Goal: Task Accomplishment & Management: Manage account settings

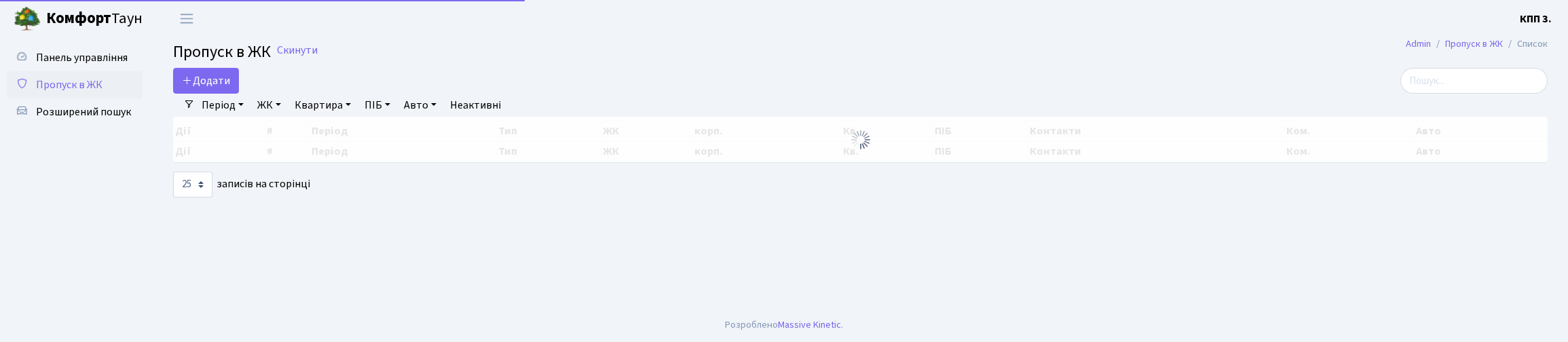
select select "25"
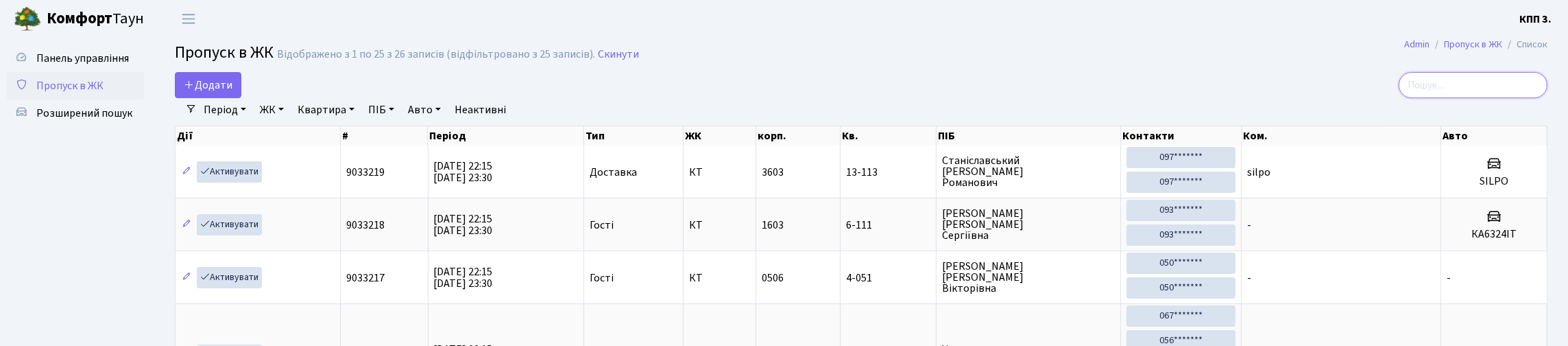
click at [1435, 93] on input "search" at bounding box center [1472, 85] width 149 height 26
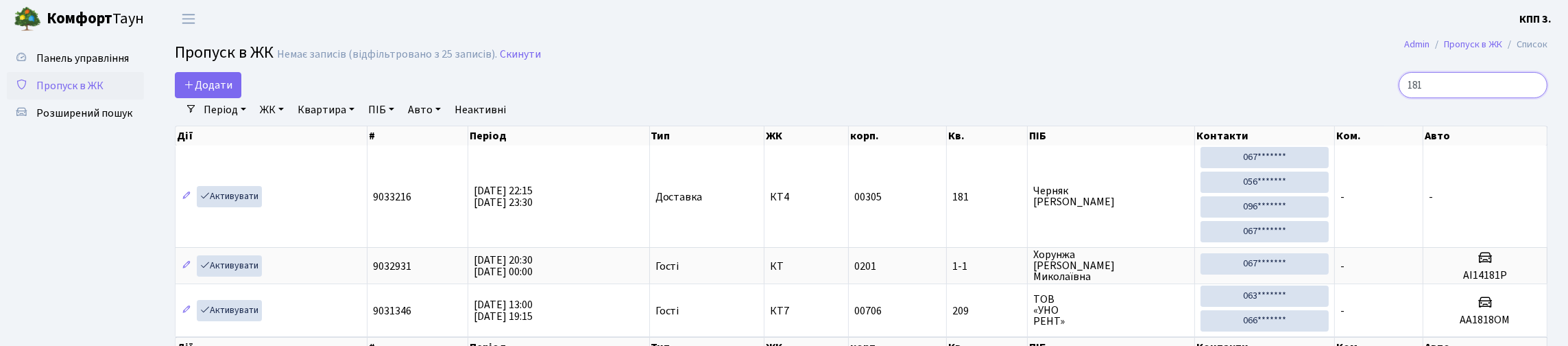
type input "181"
click at [93, 94] on span "Пропуск в ЖК" at bounding box center [69, 85] width 67 height 15
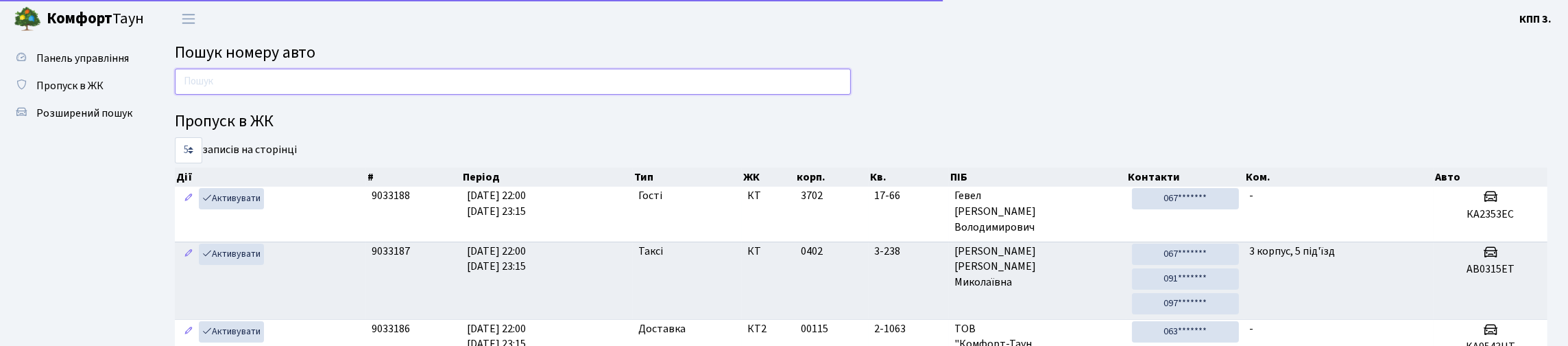
drag, startPoint x: 0, startPoint y: 0, endPoint x: 272, endPoint y: 88, distance: 285.9
click at [272, 88] on input "text" at bounding box center [513, 82] width 676 height 26
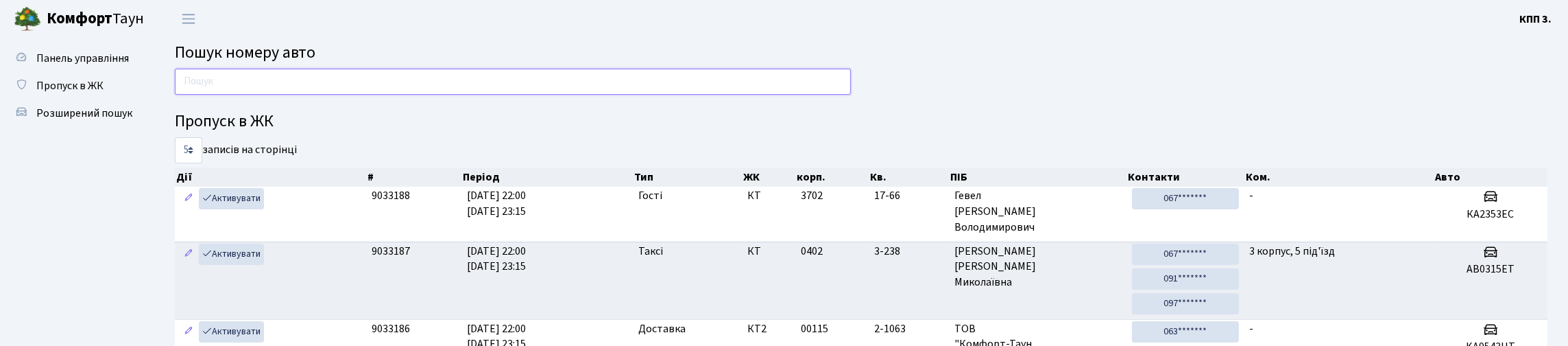
click at [392, 95] on input "text" at bounding box center [513, 82] width 676 height 26
type input "0595"
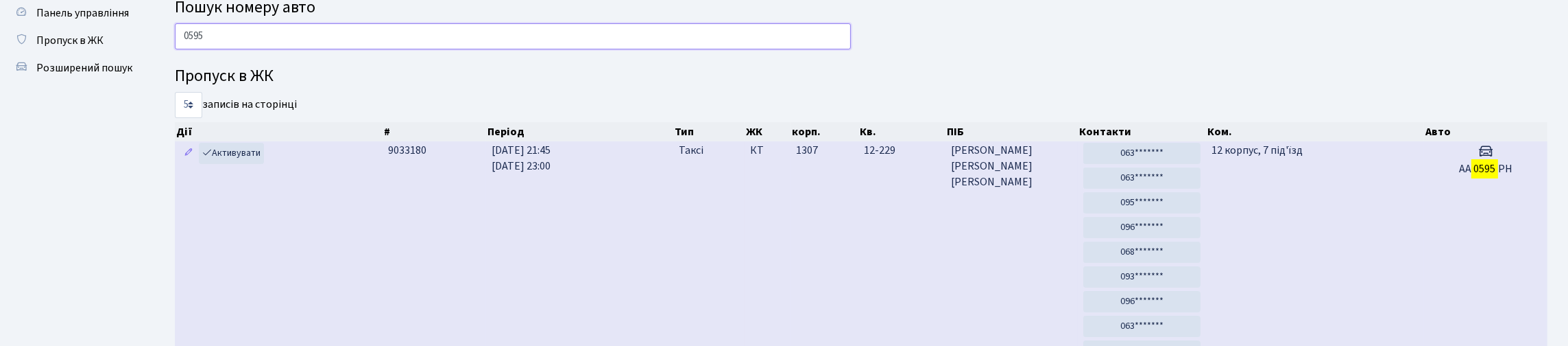
scroll to position [68, 0]
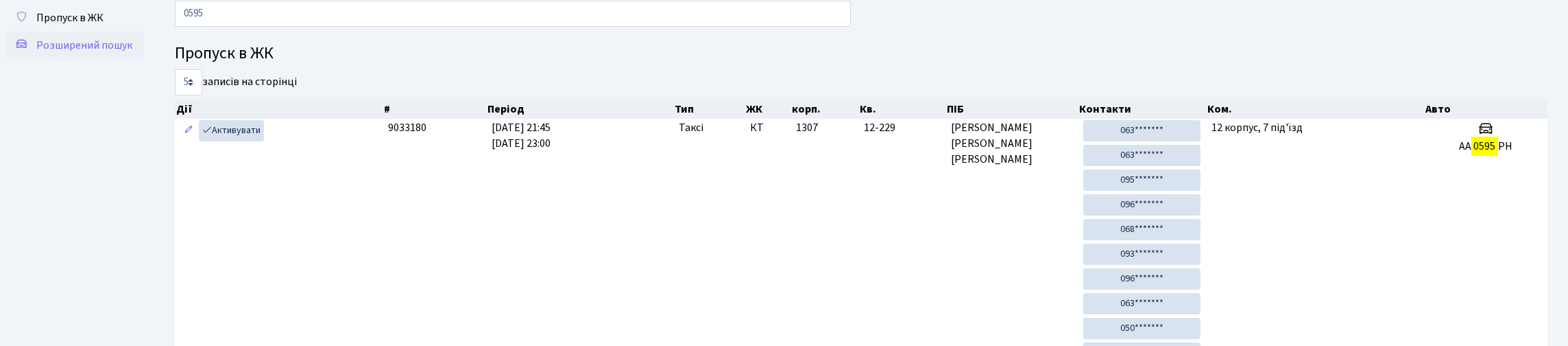
click at [100, 53] on span "Розширений пошук" at bounding box center [84, 45] width 96 height 15
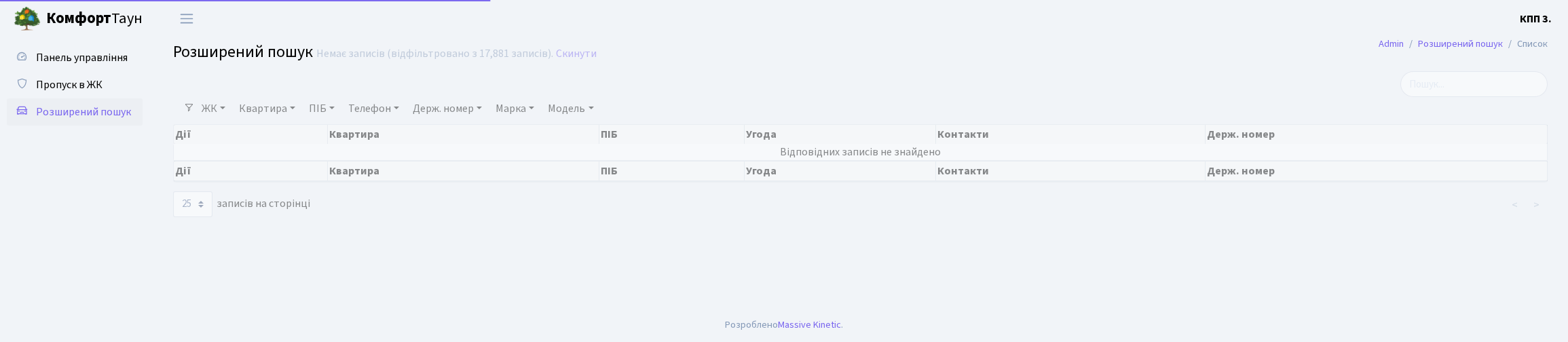
select select "25"
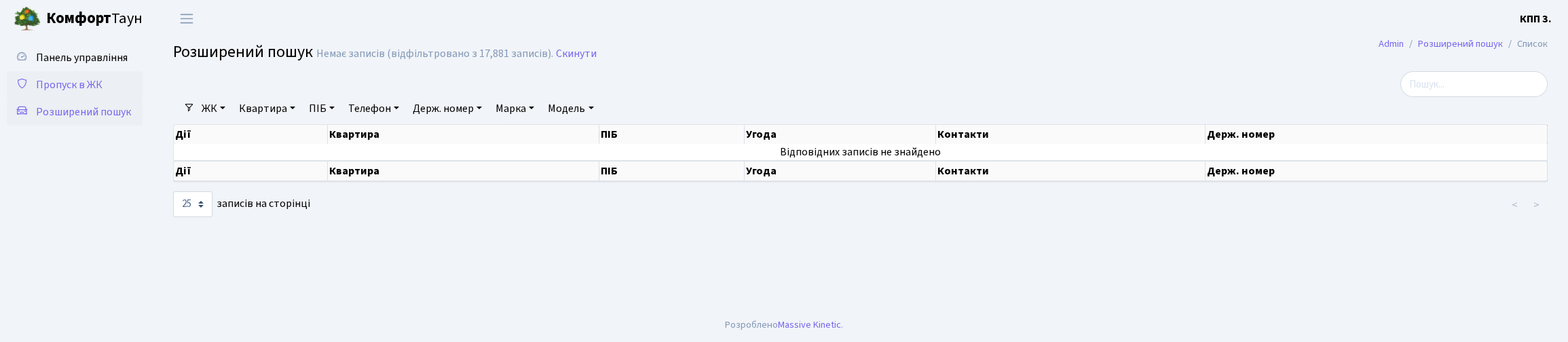
click at [102, 93] on span "Пропуск в ЖК" at bounding box center [69, 84] width 67 height 15
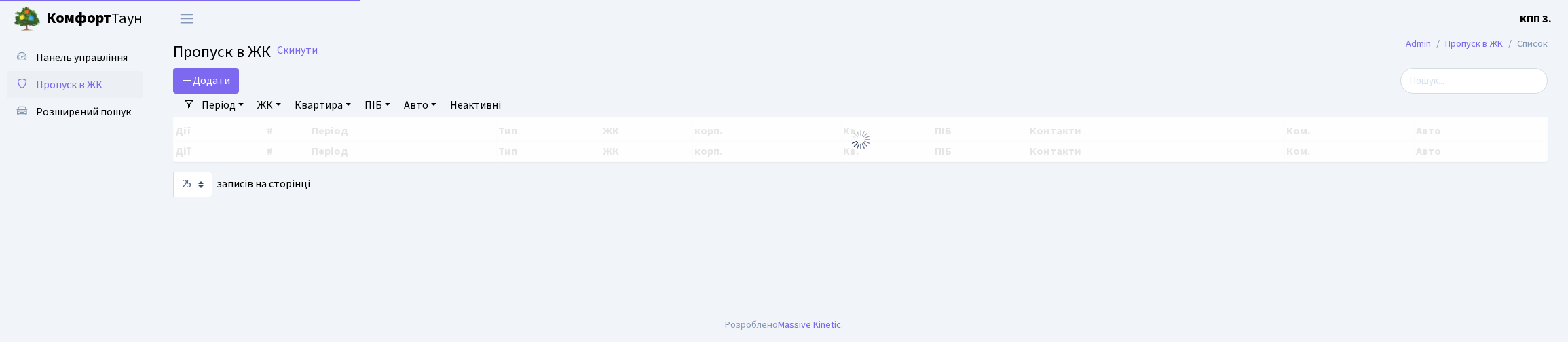
select select "25"
click at [80, 65] on span "Панель управління" at bounding box center [81, 57] width 92 height 15
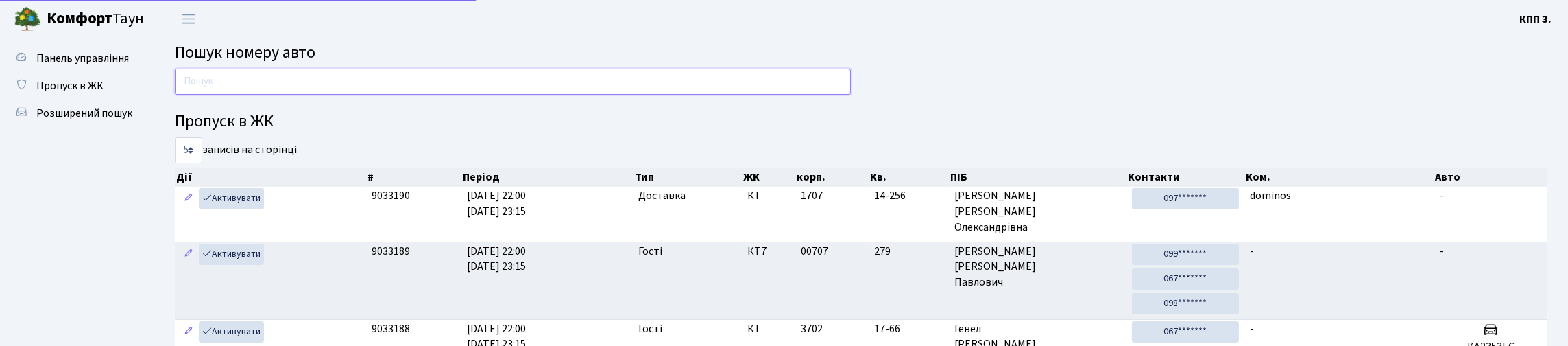
click at [257, 95] on input "text" at bounding box center [513, 82] width 676 height 26
type input "9194"
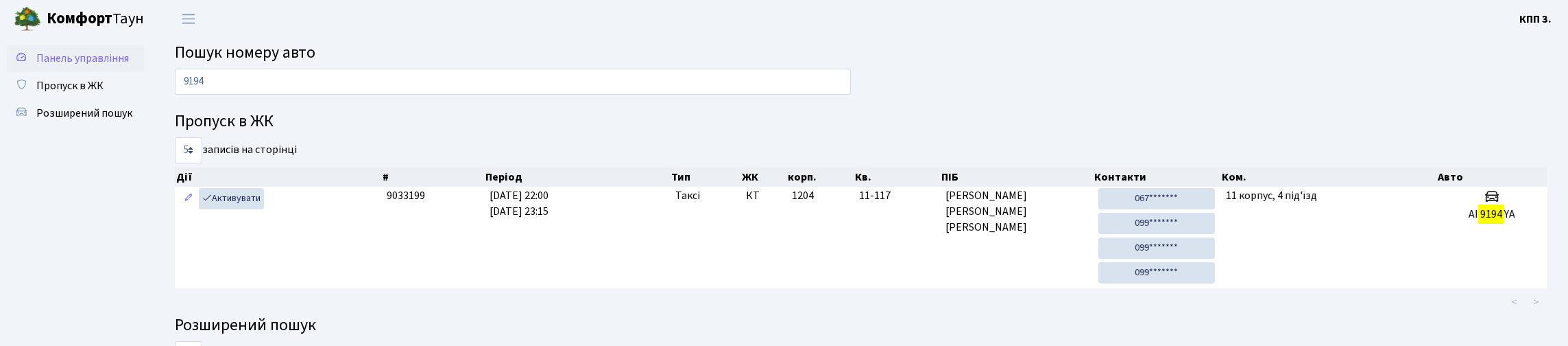
click at [76, 66] on span "Панель управління" at bounding box center [82, 58] width 93 height 15
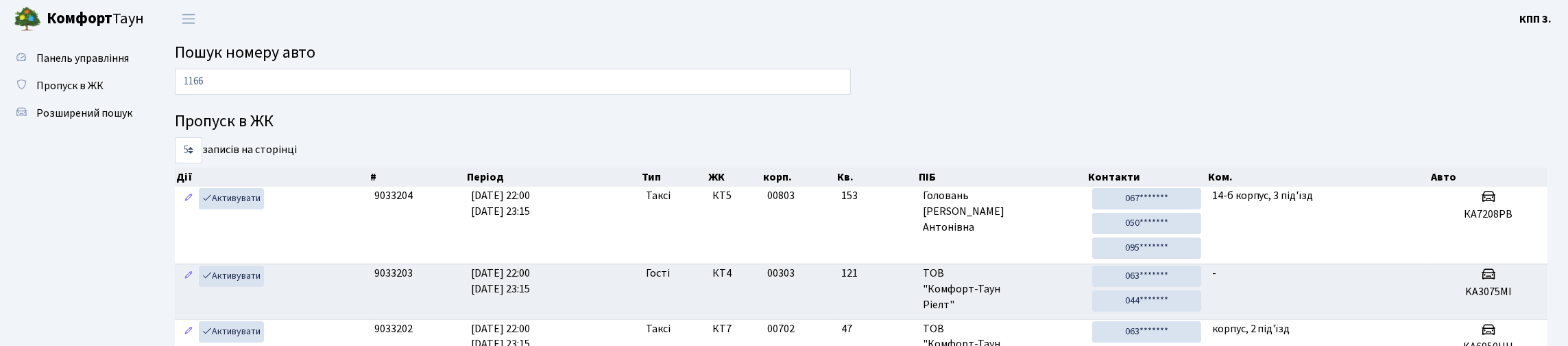
type input "1166"
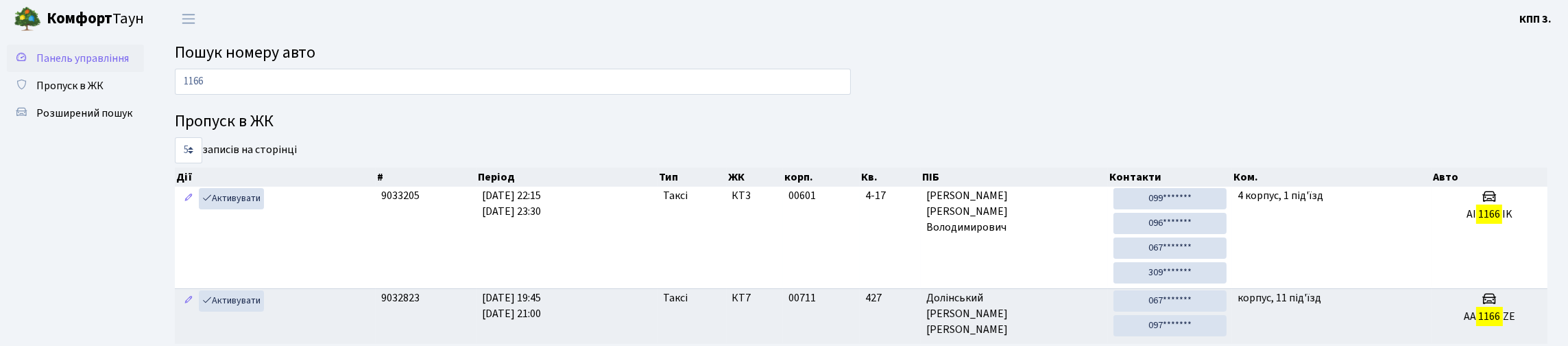
click at [63, 60] on span "Панель управління" at bounding box center [82, 58] width 93 height 15
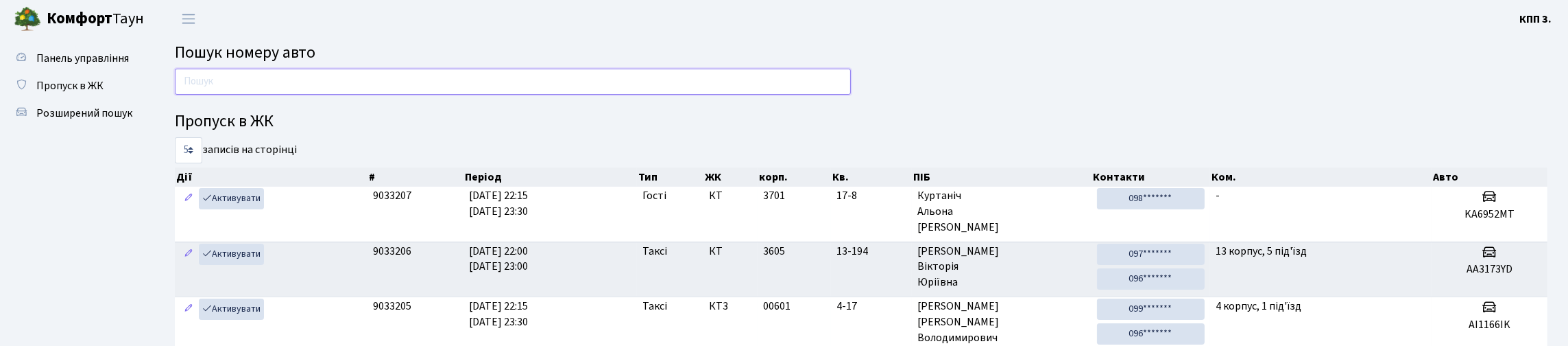
click at [328, 95] on input "text" at bounding box center [513, 82] width 676 height 26
click at [734, 86] on input "text" at bounding box center [513, 82] width 676 height 26
click at [84, 121] on span "Розширений пошук" at bounding box center [84, 113] width 96 height 15
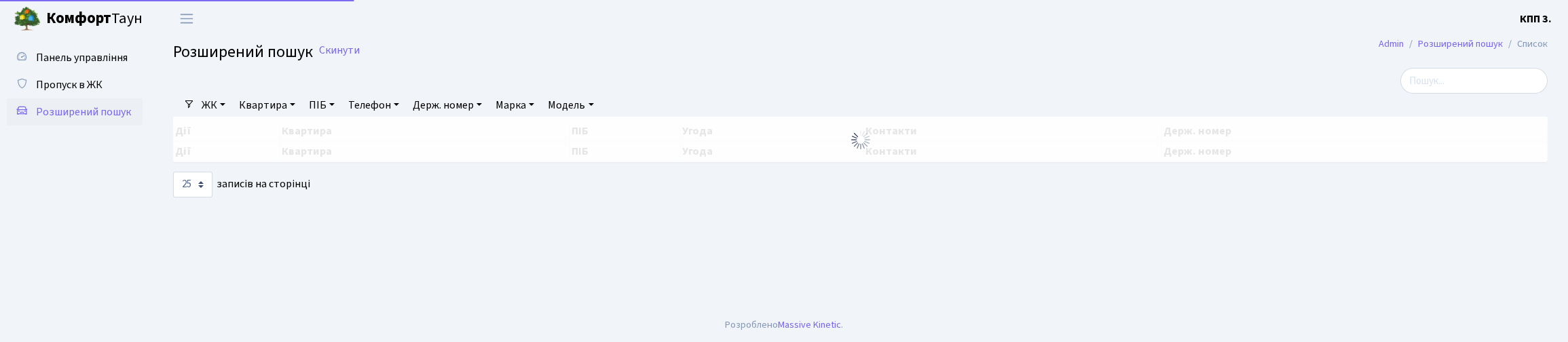
select select "25"
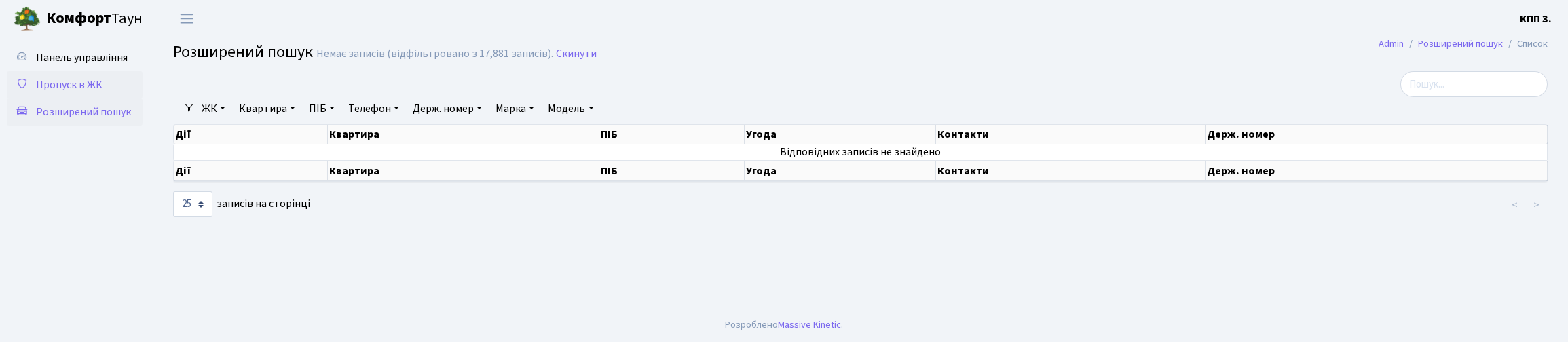
click at [81, 93] on span "Пропуск в ЖК" at bounding box center [69, 84] width 67 height 15
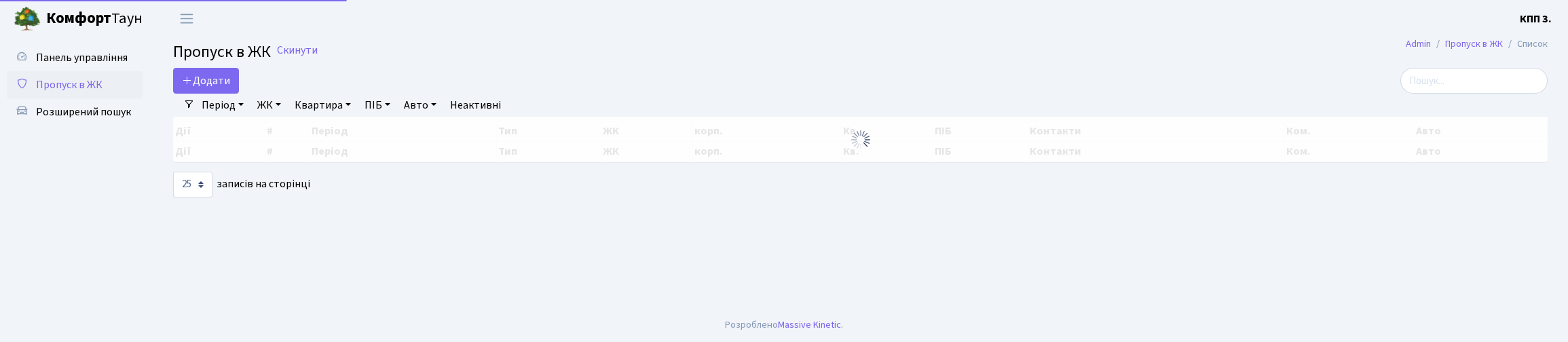
select select "25"
click at [1400, 89] on input "search" at bounding box center [1474, 81] width 147 height 26
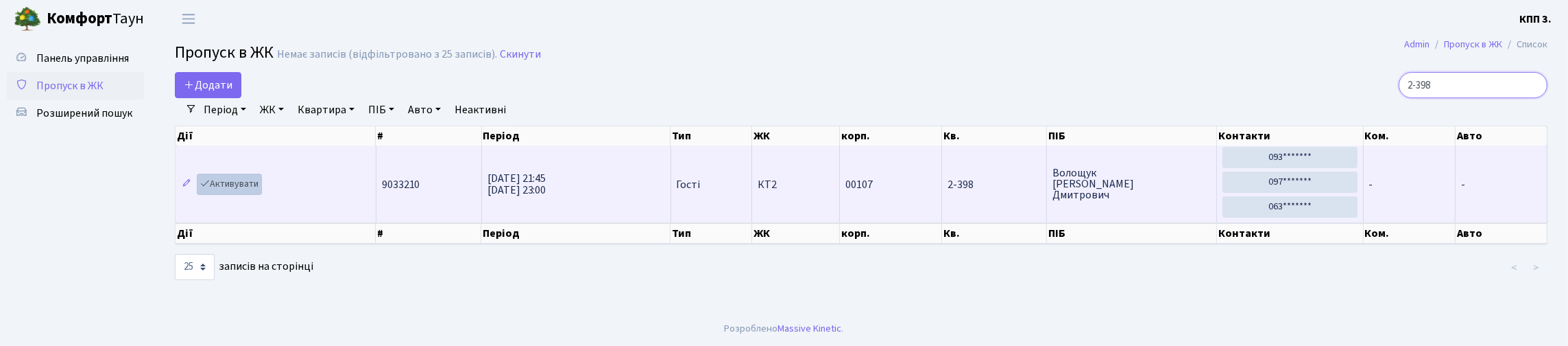
type input "2-398"
click at [240, 195] on link "Активувати" at bounding box center [229, 184] width 65 height 21
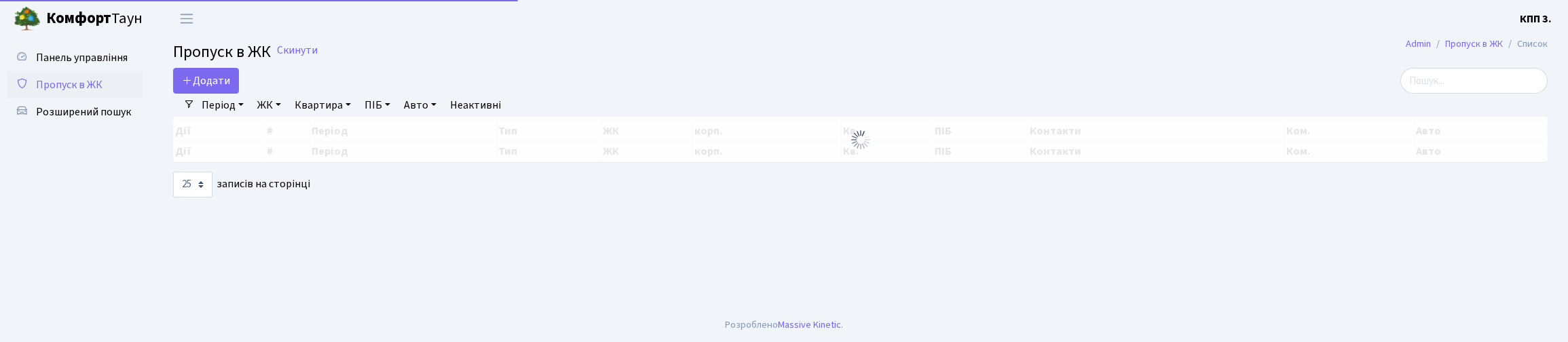
select select "25"
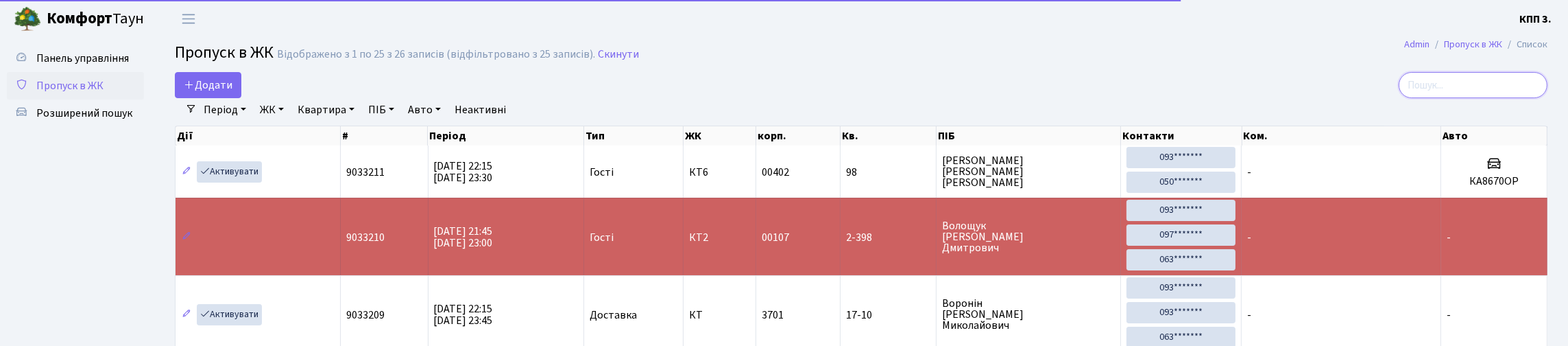
click at [1455, 98] on input "search" at bounding box center [1472, 85] width 149 height 26
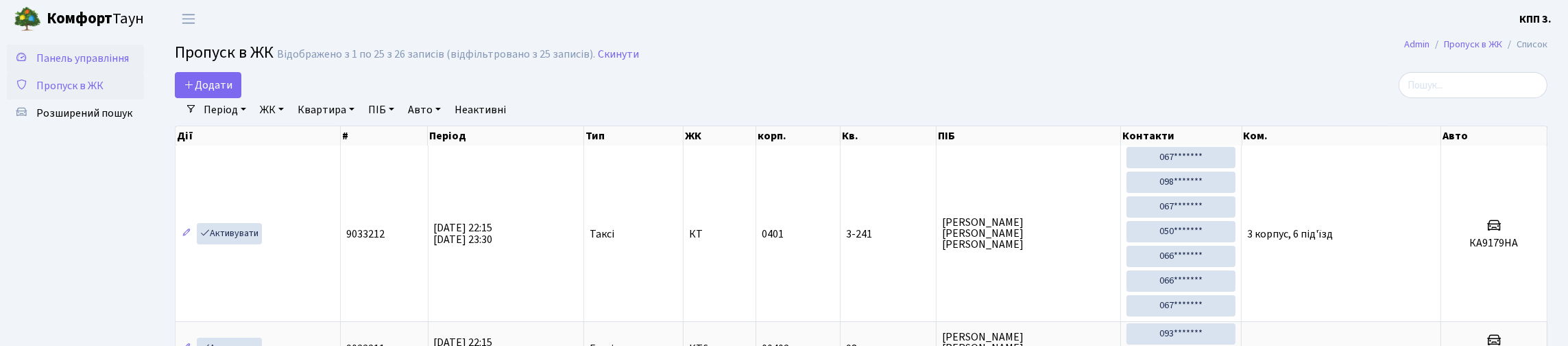
click at [89, 72] on link "Панель управління" at bounding box center [76, 58] width 137 height 28
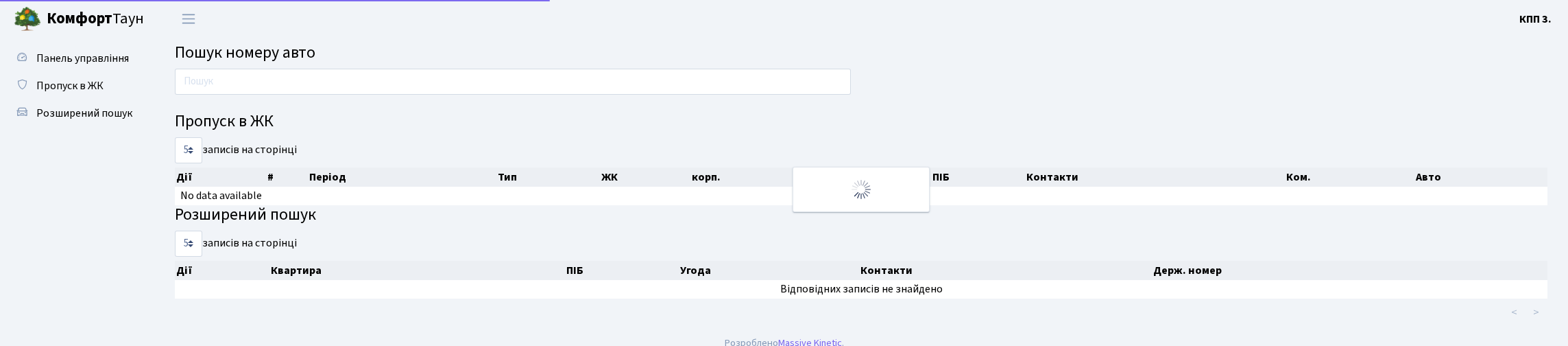
click at [251, 93] on input "text" at bounding box center [513, 82] width 676 height 26
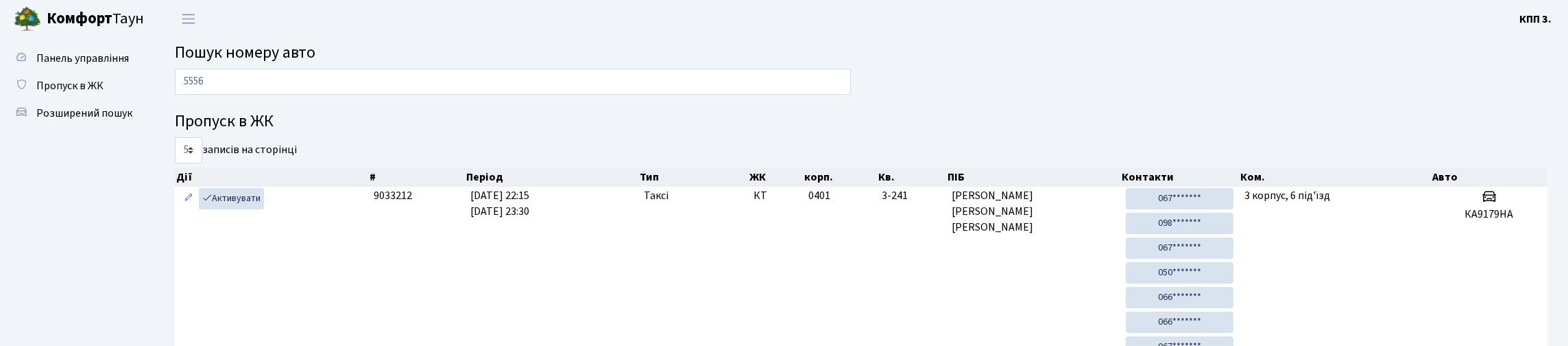
type input "5556"
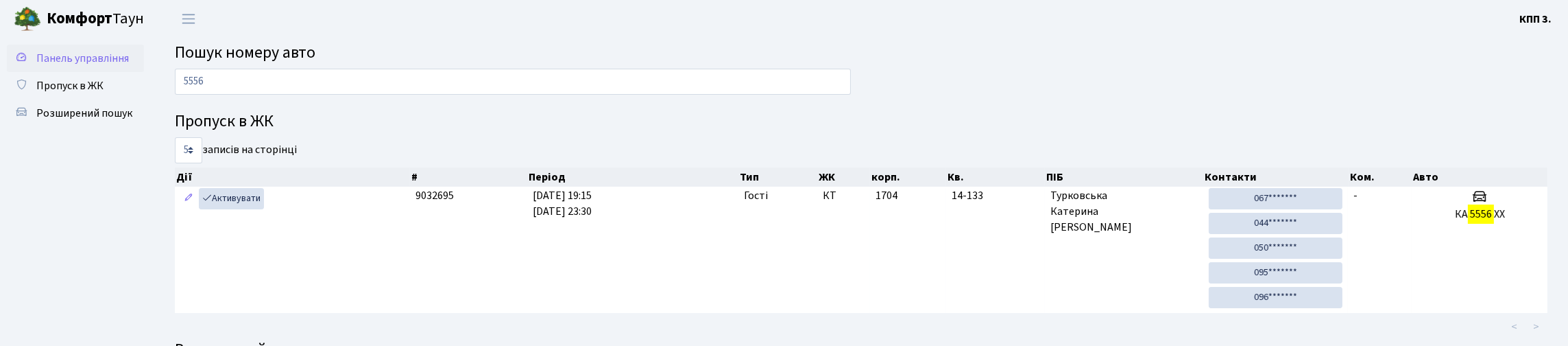
click at [56, 66] on span "Панель управління" at bounding box center [82, 58] width 93 height 15
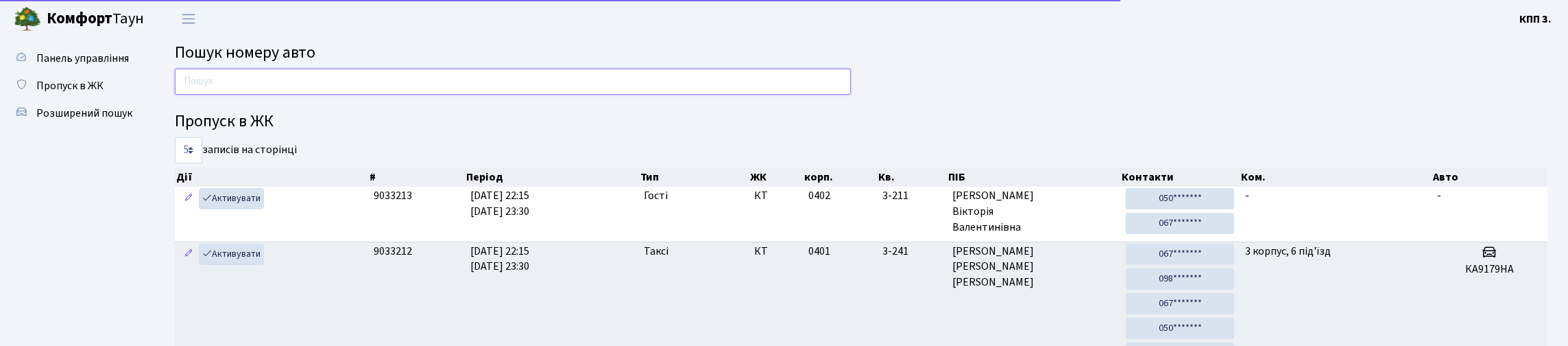
drag, startPoint x: 0, startPoint y: 0, endPoint x: 304, endPoint y: 99, distance: 319.7
click at [304, 95] on input "text" at bounding box center [513, 82] width 676 height 26
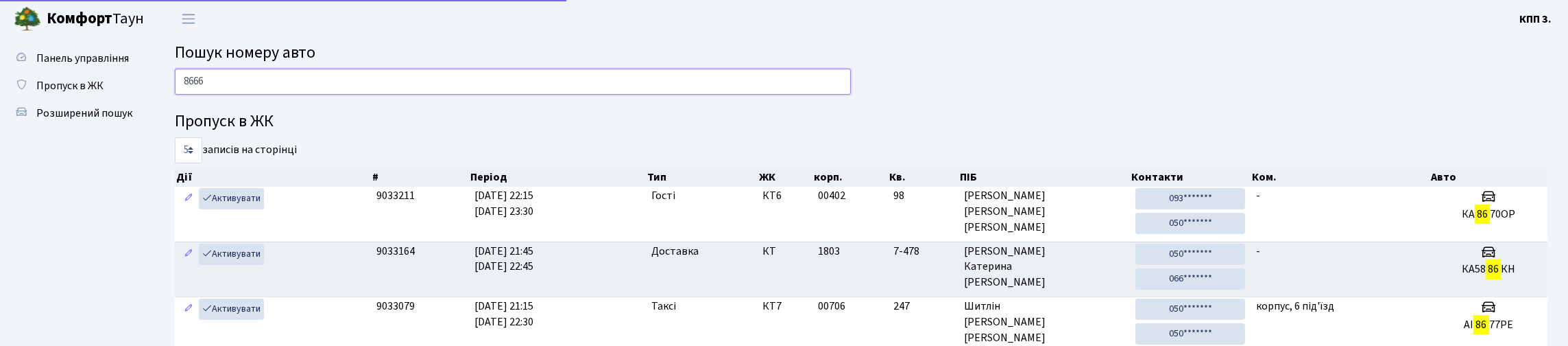
type input "8666"
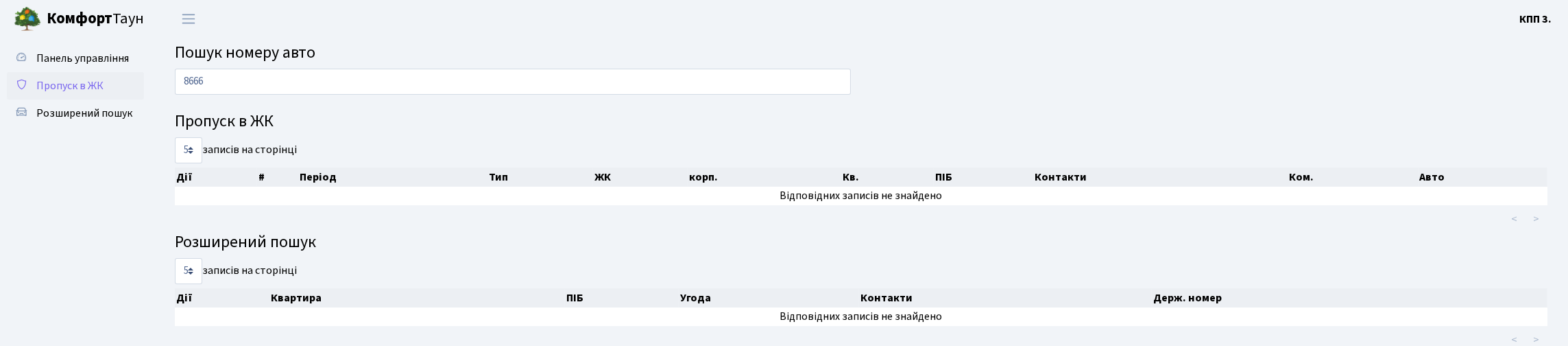
click at [76, 94] on span "Пропуск в ЖК" at bounding box center [69, 85] width 67 height 15
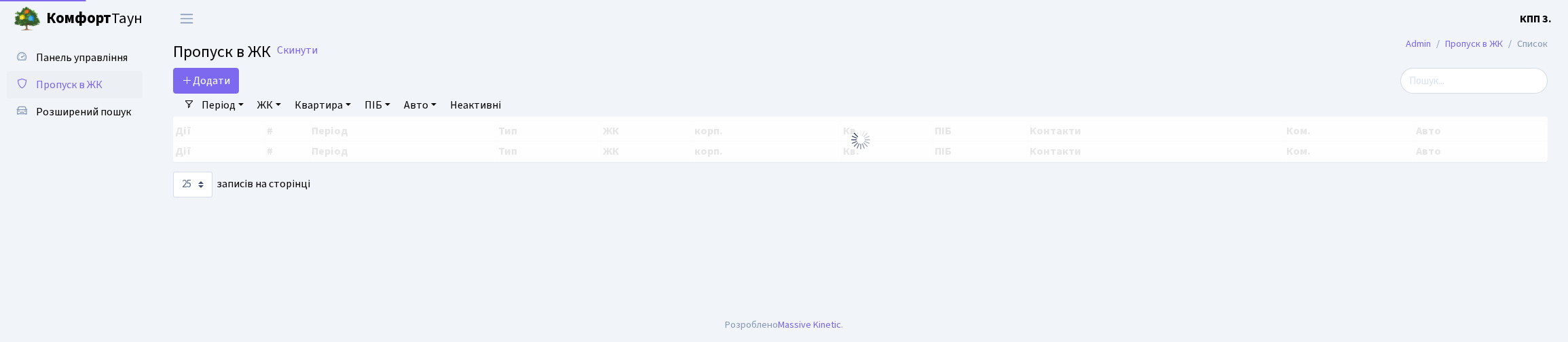
select select "25"
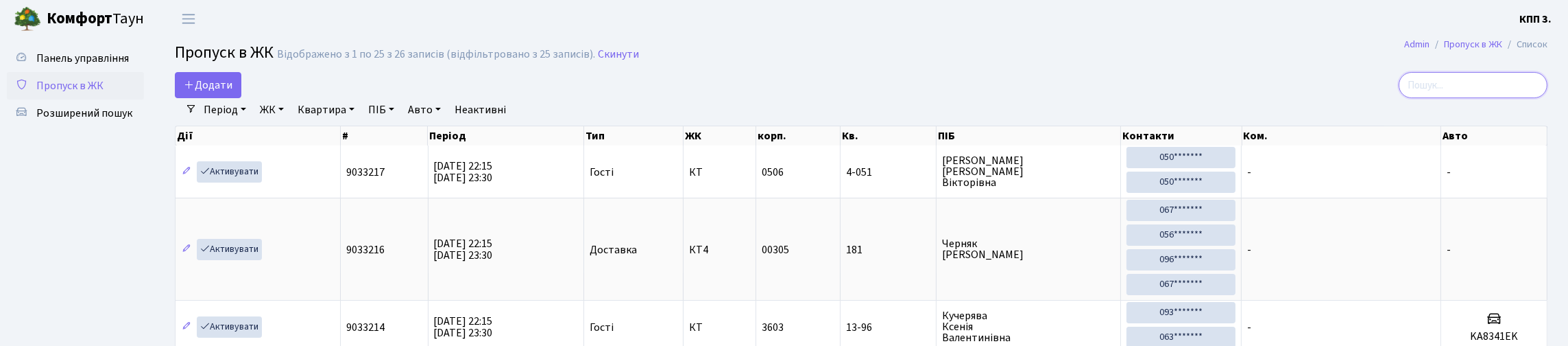
click at [1442, 96] on input "search" at bounding box center [1472, 85] width 149 height 26
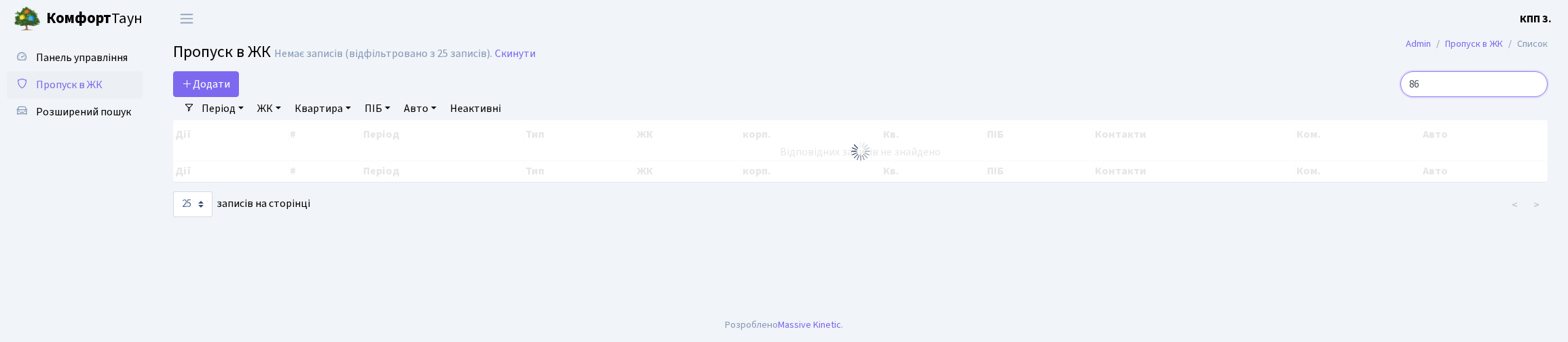
type input "8"
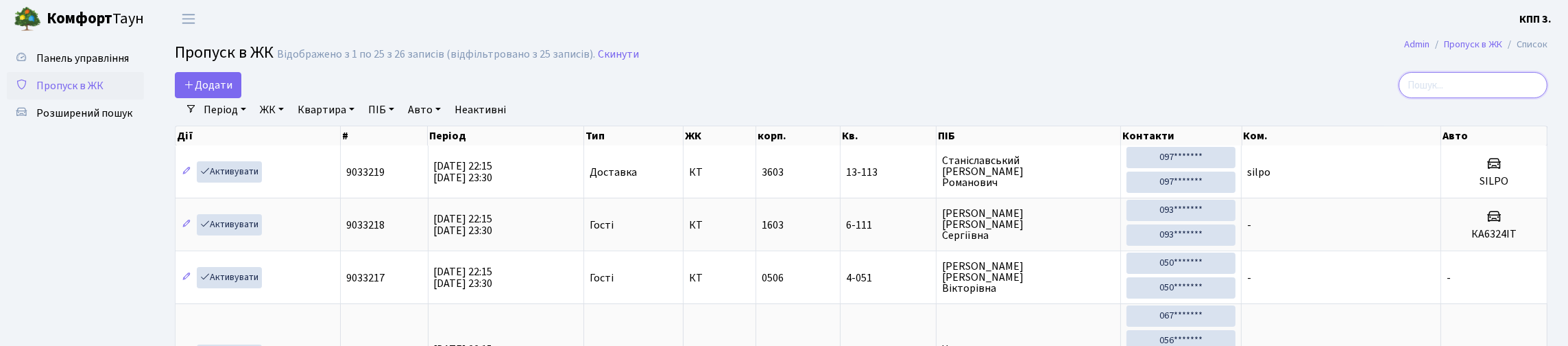
click at [1399, 97] on input "search" at bounding box center [1472, 85] width 149 height 26
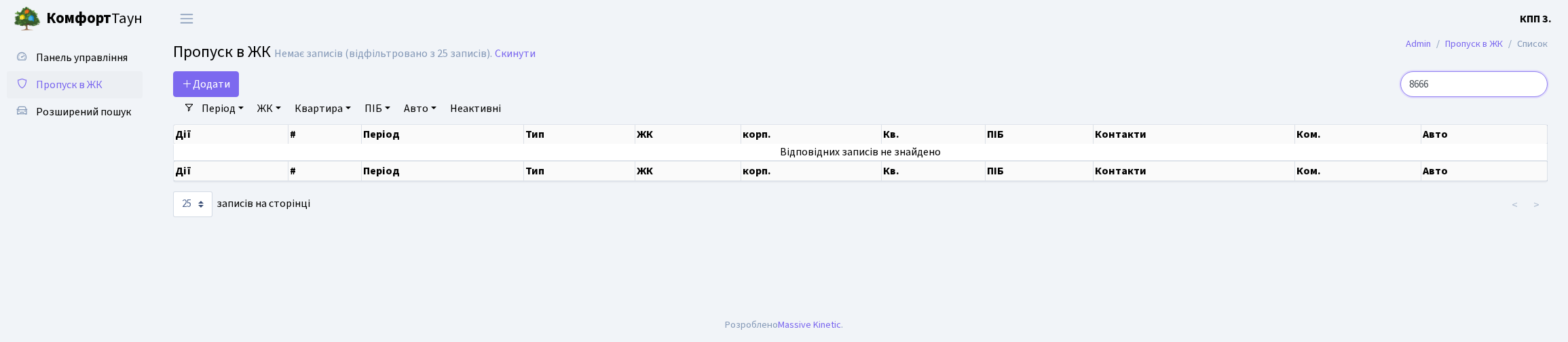
type input "8666"
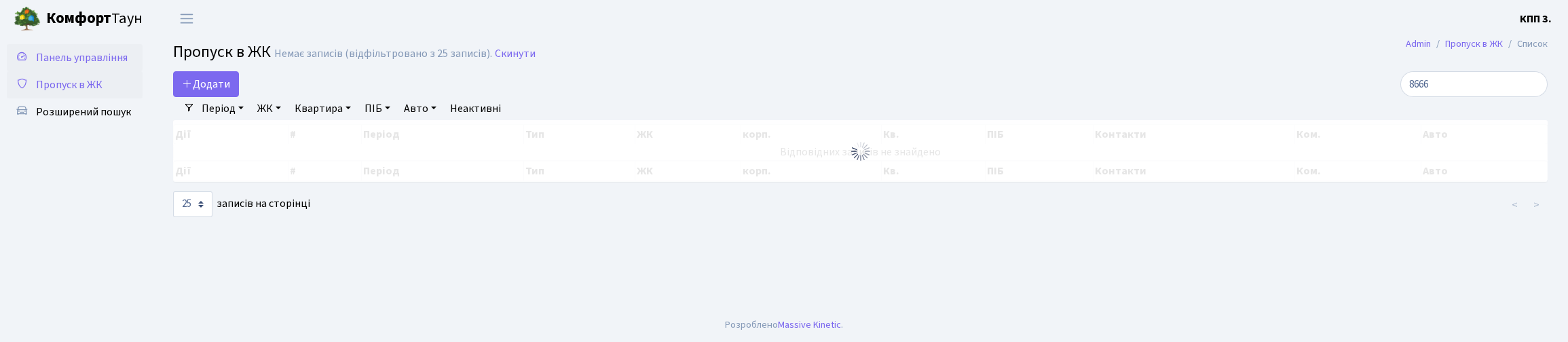
click at [63, 64] on span "Панель управління" at bounding box center [81, 57] width 92 height 15
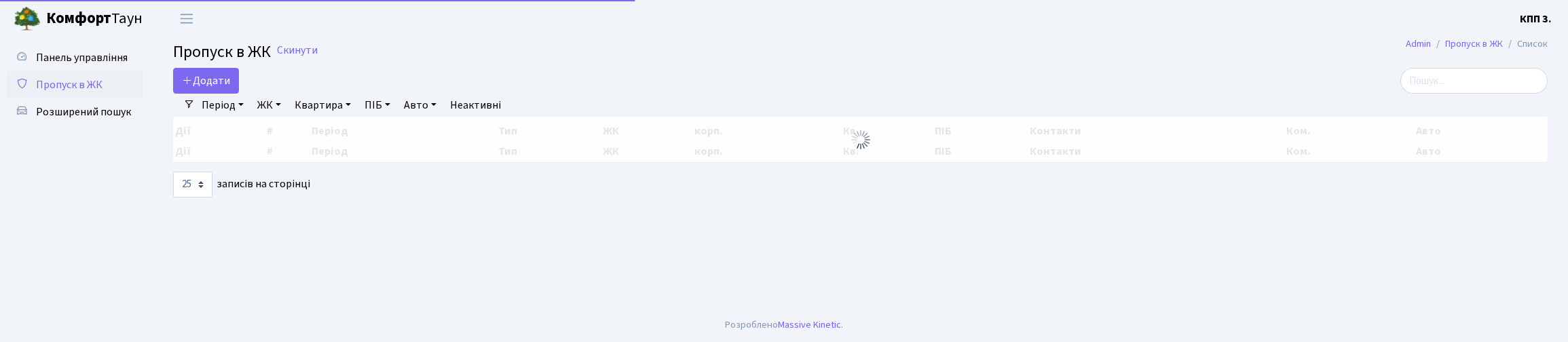
select select "25"
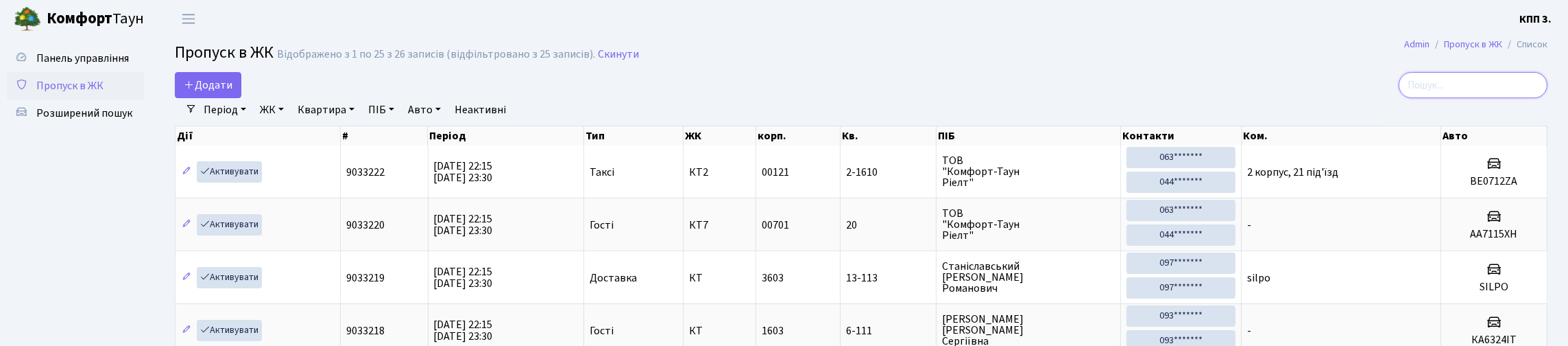
click at [1455, 90] on input "search" at bounding box center [1472, 85] width 149 height 26
click at [1412, 92] on input "search" at bounding box center [1472, 85] width 149 height 26
click at [1449, 94] on input "search" at bounding box center [1472, 85] width 149 height 26
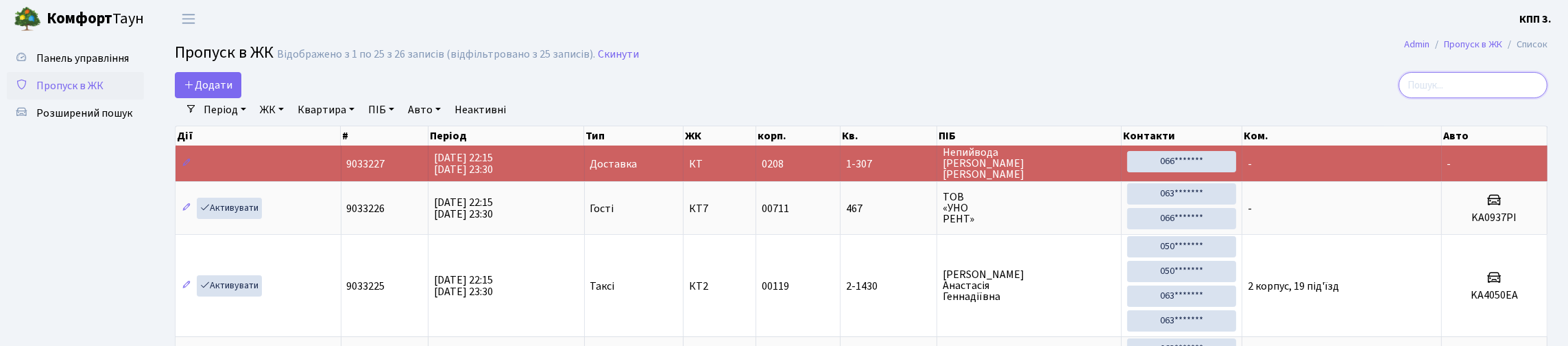
click at [1432, 89] on input "search" at bounding box center [1472, 85] width 149 height 26
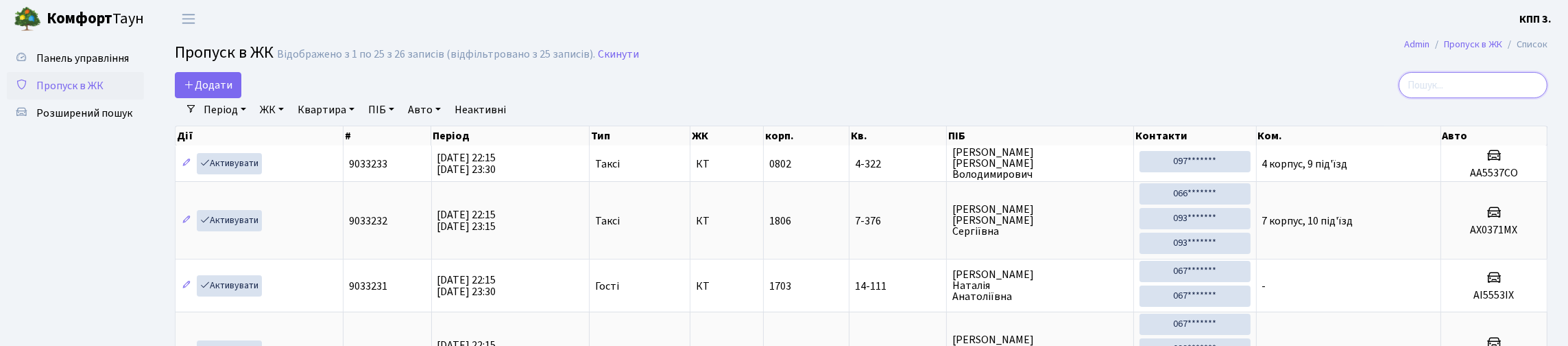
click at [1499, 98] on input "search" at bounding box center [1472, 85] width 149 height 26
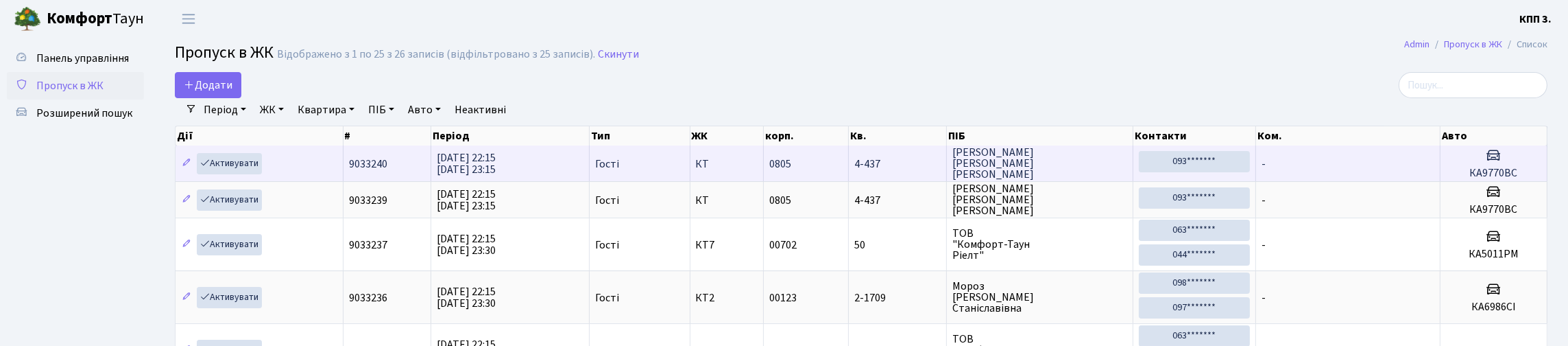
click at [815, 182] on td "0805" at bounding box center [806, 163] width 86 height 35
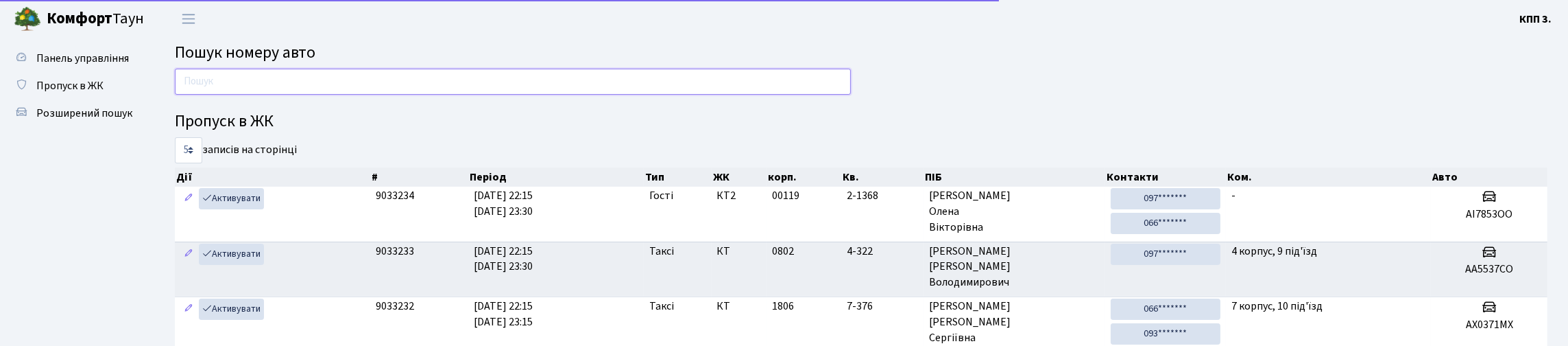
drag, startPoint x: 301, startPoint y: 99, endPoint x: 323, endPoint y: 101, distance: 22.1
click at [301, 95] on input "text" at bounding box center [513, 82] width 676 height 26
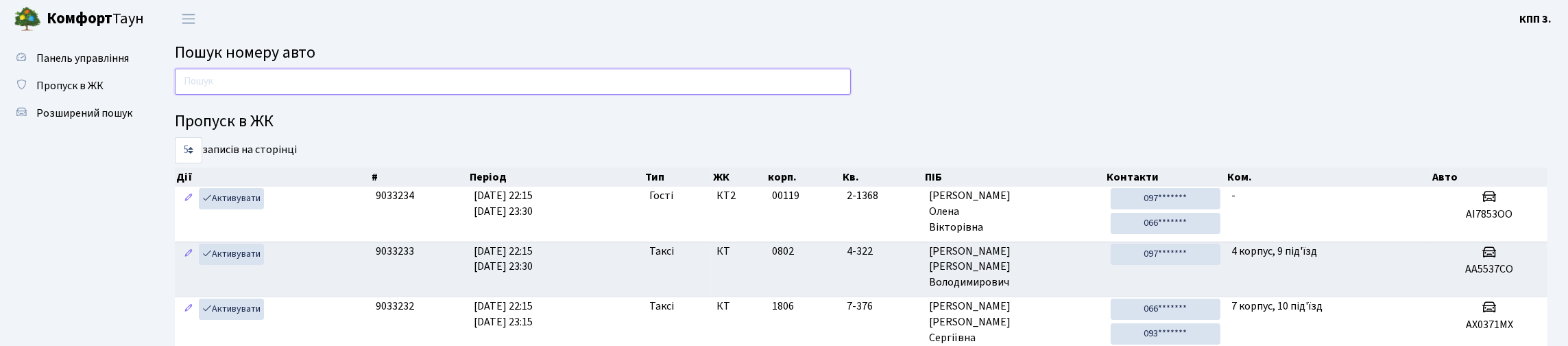
click at [263, 94] on input "text" at bounding box center [513, 82] width 676 height 26
type input "9790"
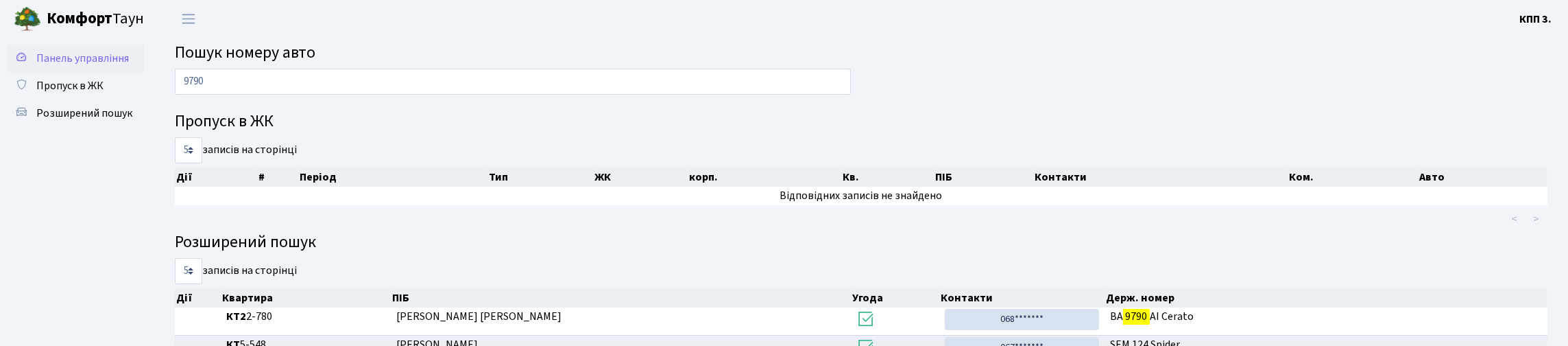
click at [64, 66] on span "Панель управління" at bounding box center [82, 58] width 93 height 15
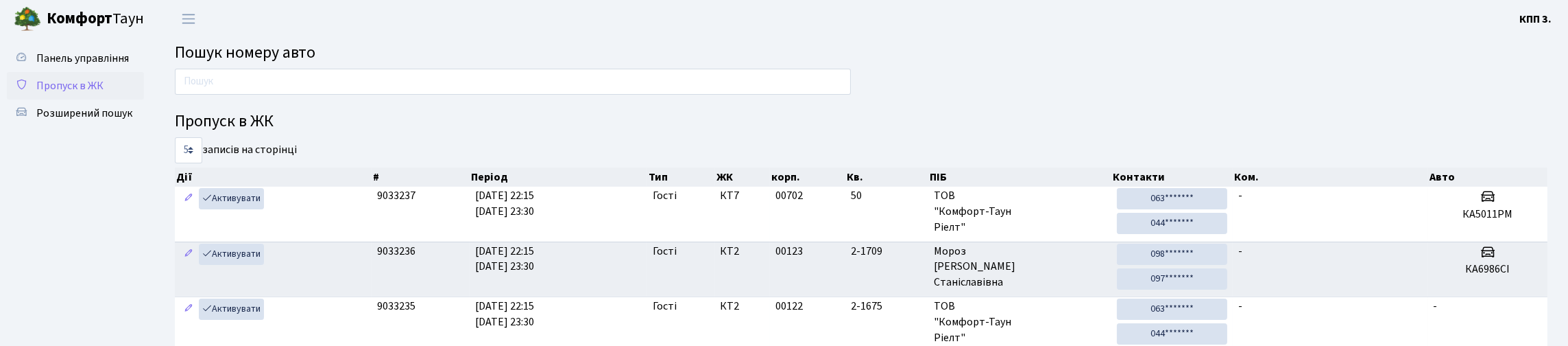
click at [71, 94] on span "Пропуск в ЖК" at bounding box center [69, 85] width 67 height 15
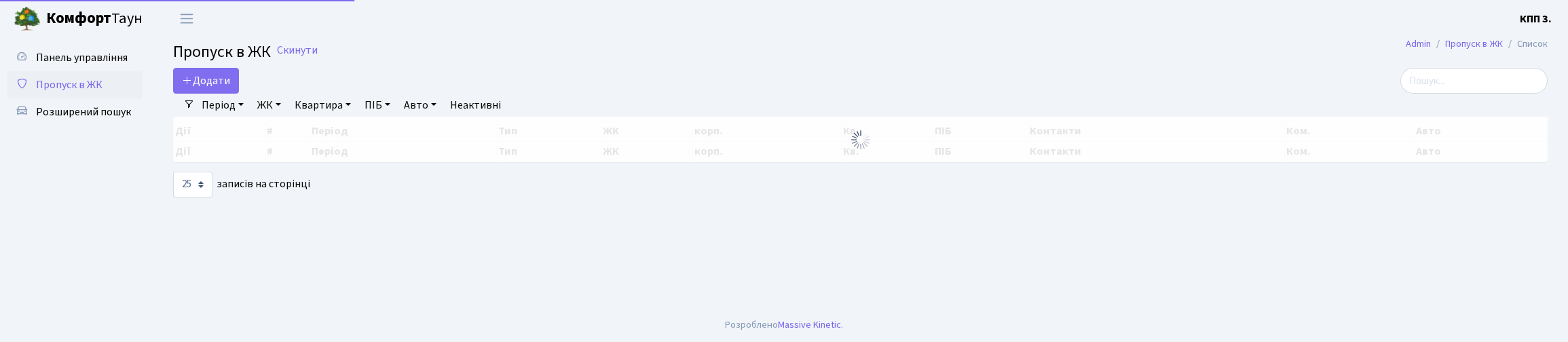
select select "25"
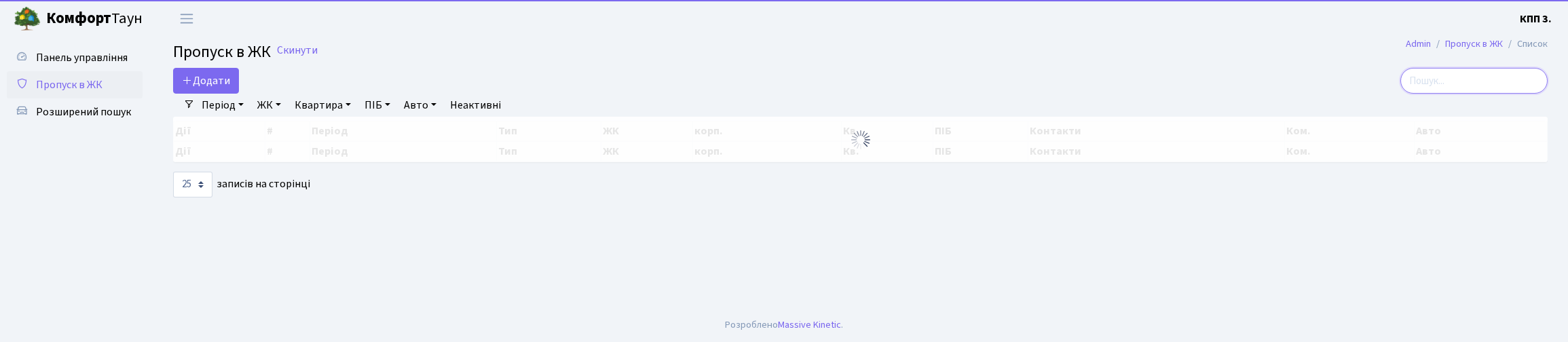
click at [1450, 94] on input "search" at bounding box center [1474, 81] width 147 height 26
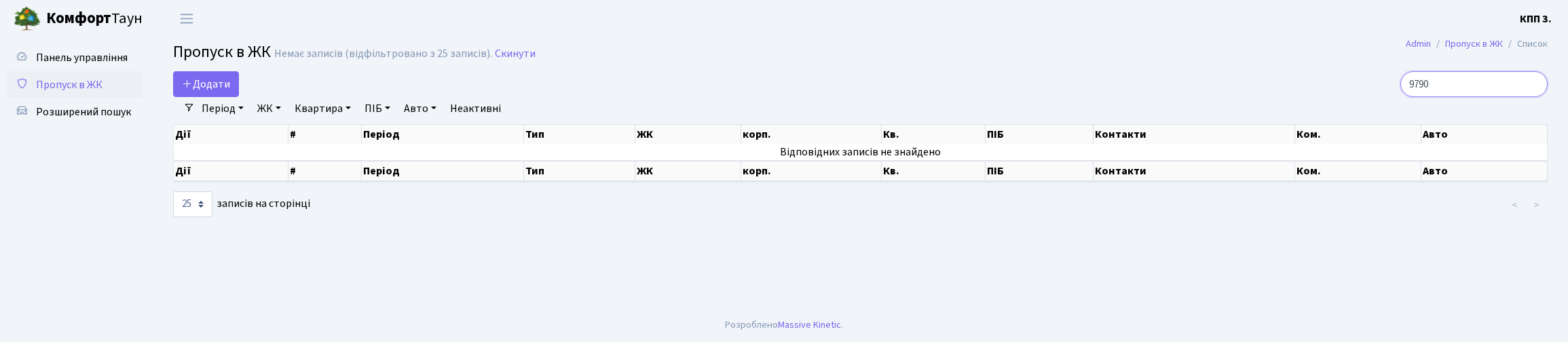
type input "9790"
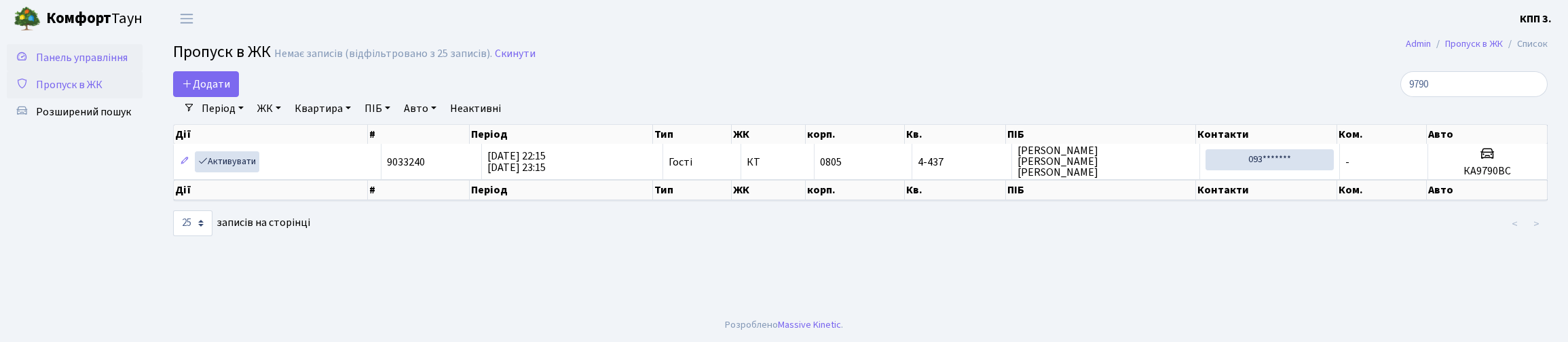
click at [50, 65] on span "Панель управління" at bounding box center [81, 57] width 92 height 15
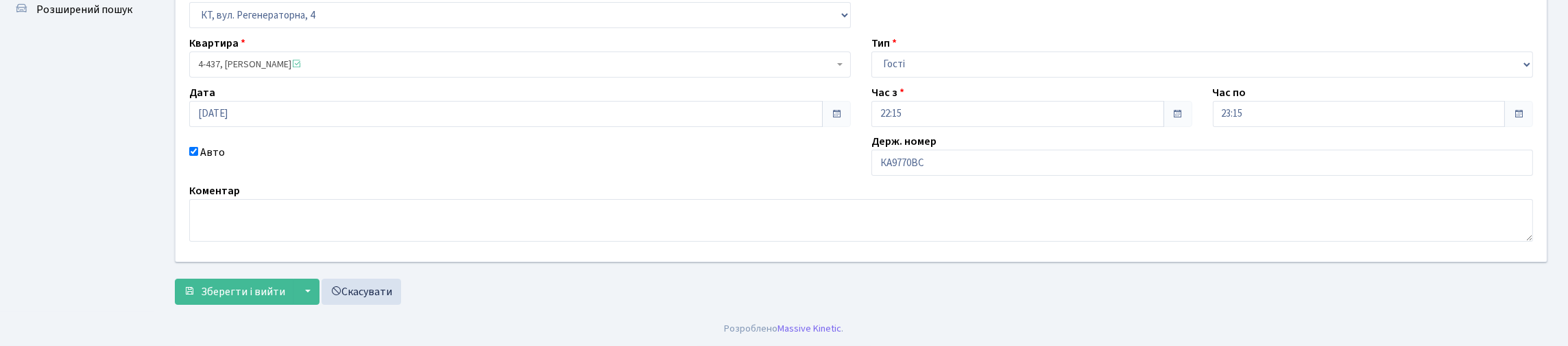
scroll to position [138, 0]
click at [916, 176] on input "КА9770ВС" at bounding box center [1202, 162] width 661 height 26
type input "КА9790ВС"
click at [211, 305] on button "Зберегти і вийти" at bounding box center [234, 291] width 119 height 26
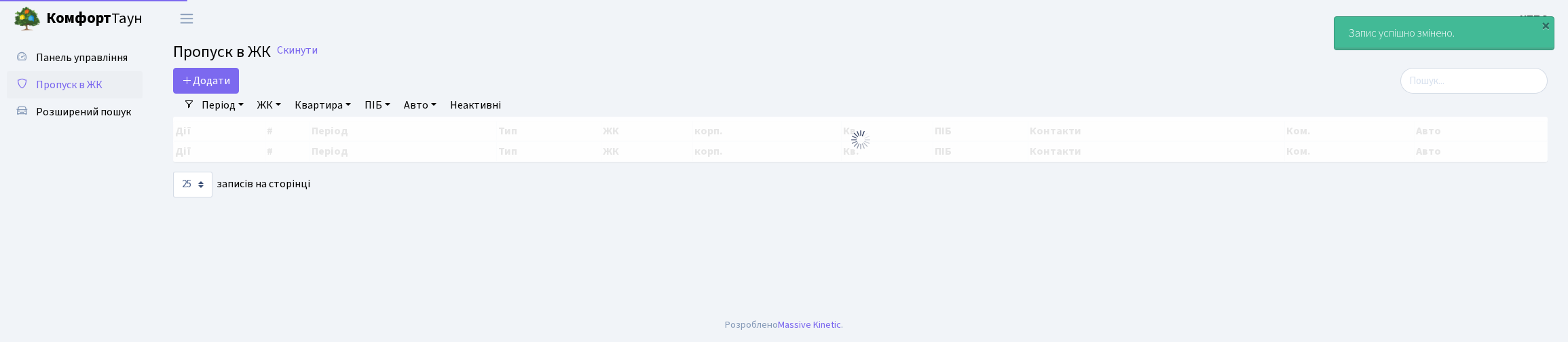
select select "25"
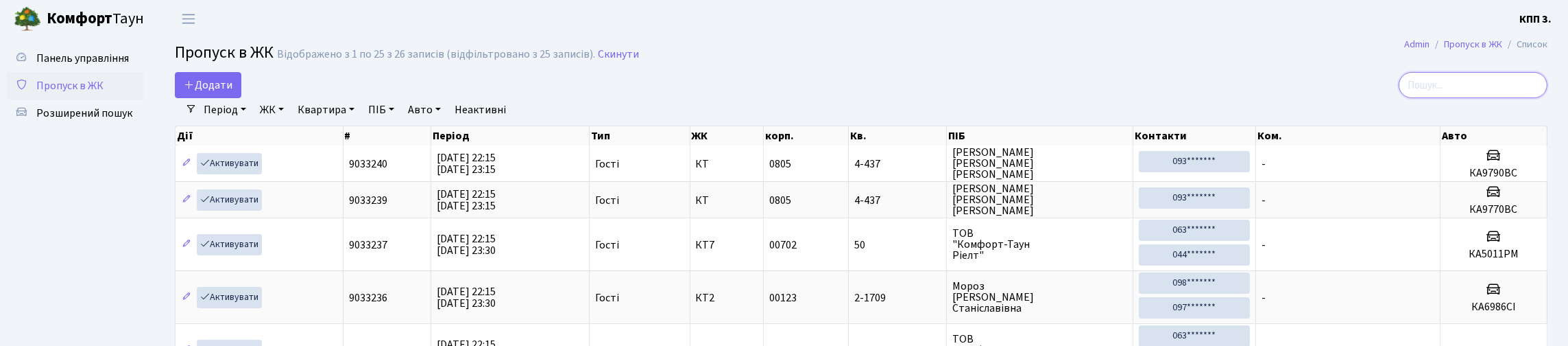
click at [1447, 98] on input "search" at bounding box center [1472, 85] width 149 height 26
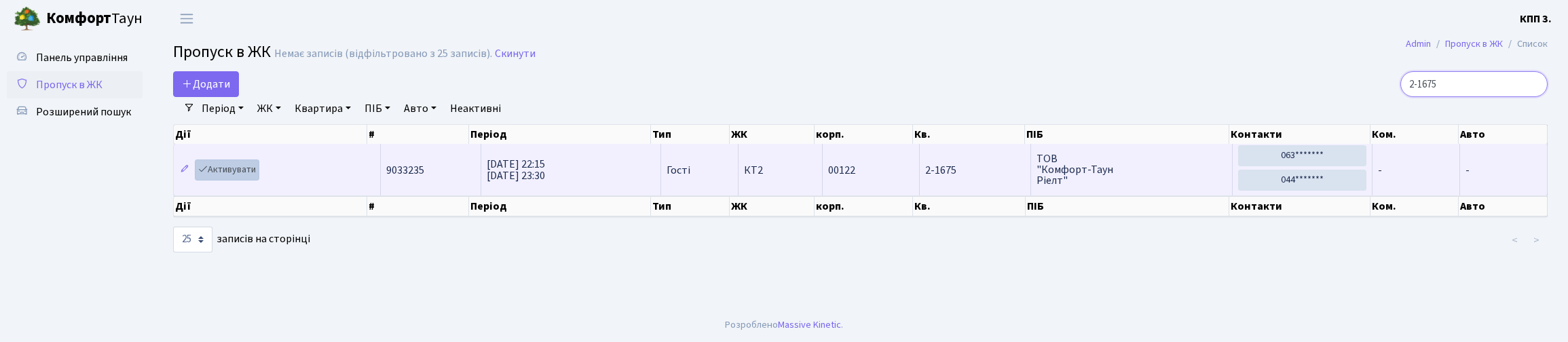
type input "2-1675"
click at [250, 180] on link "Активувати" at bounding box center [227, 170] width 65 height 21
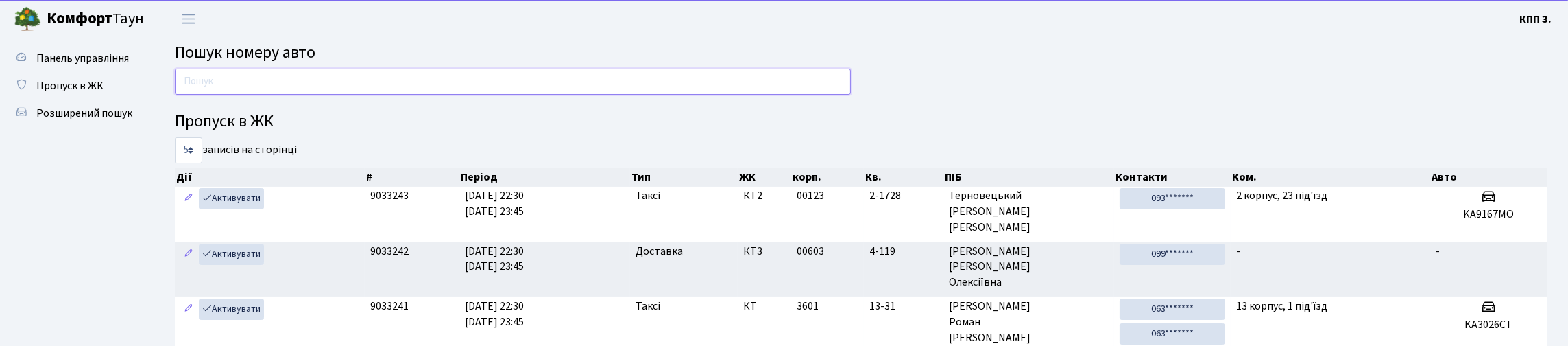
drag, startPoint x: 0, startPoint y: 0, endPoint x: 295, endPoint y: 101, distance: 311.8
click at [295, 95] on input "text" at bounding box center [513, 82] width 676 height 26
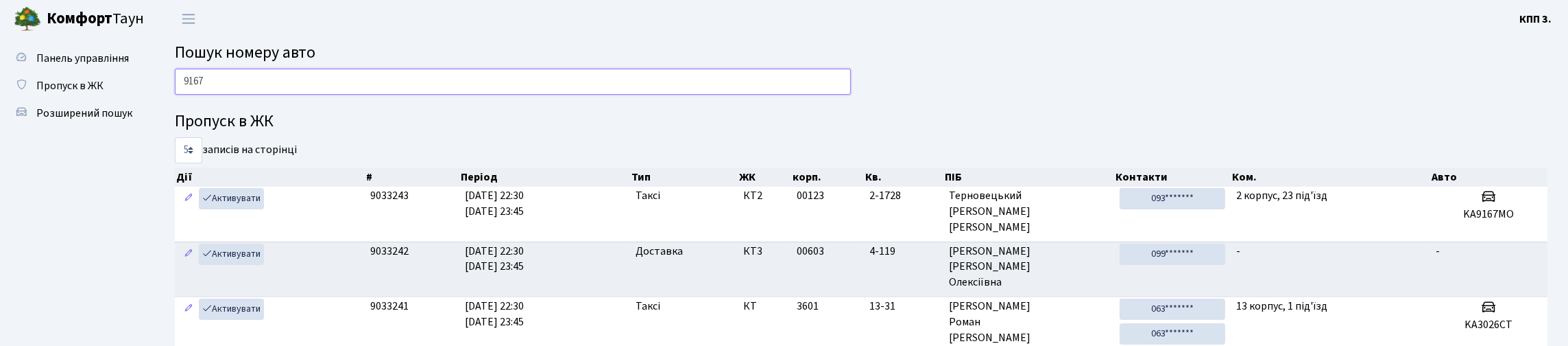
type input "9167"
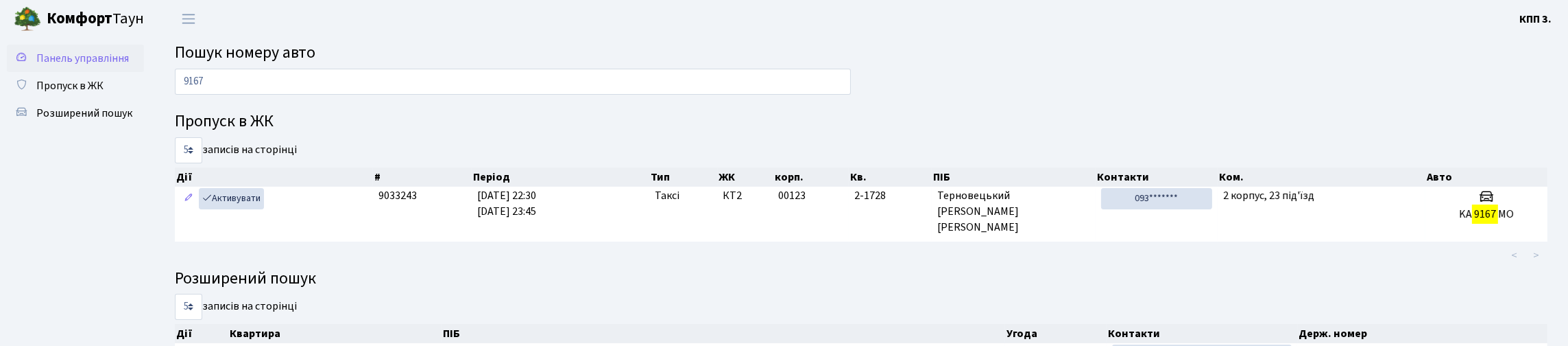
click at [55, 66] on span "Панель управління" at bounding box center [82, 58] width 93 height 15
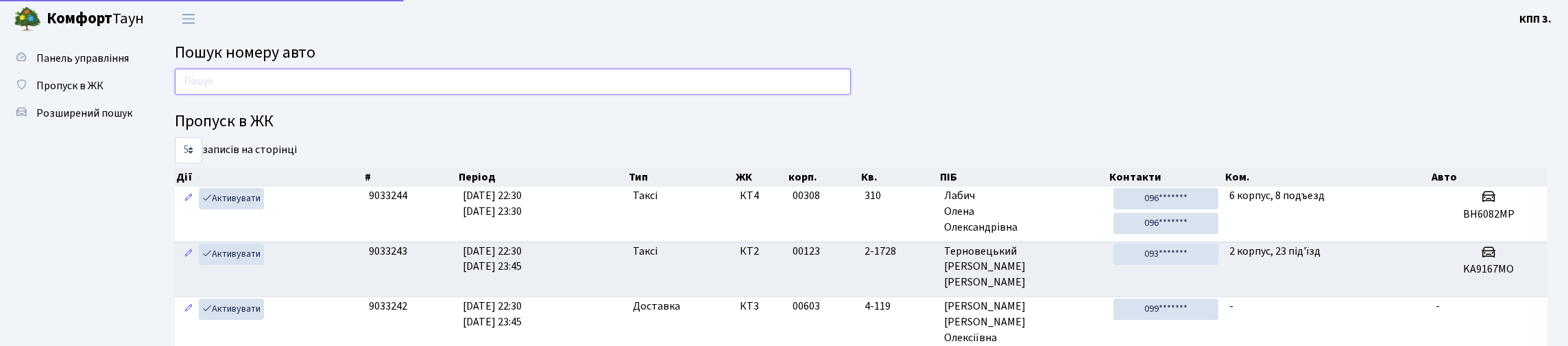
click at [311, 92] on input "text" at bounding box center [513, 82] width 676 height 26
click at [249, 95] on input "text" at bounding box center [513, 82] width 676 height 26
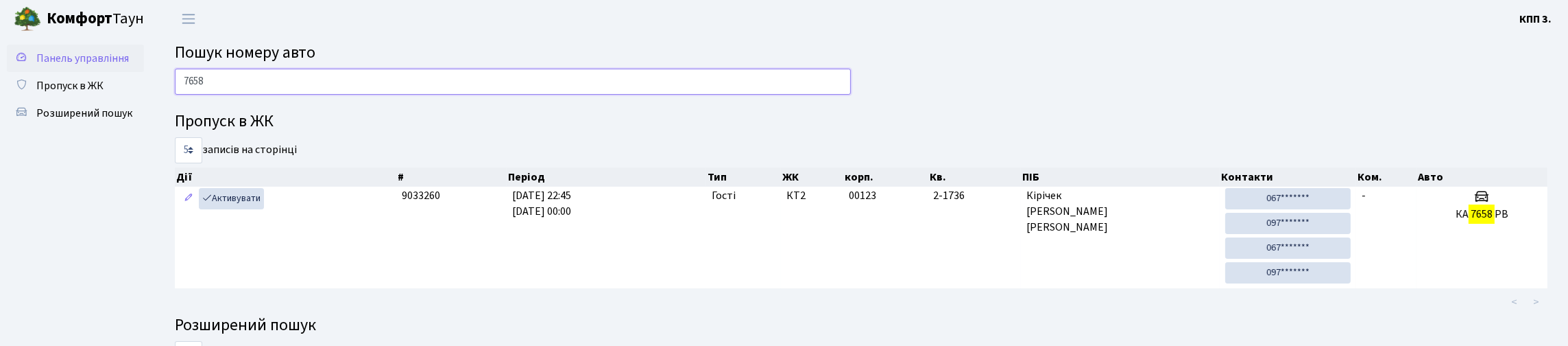
type input "7658"
click at [67, 66] on span "Панель управління" at bounding box center [82, 58] width 93 height 15
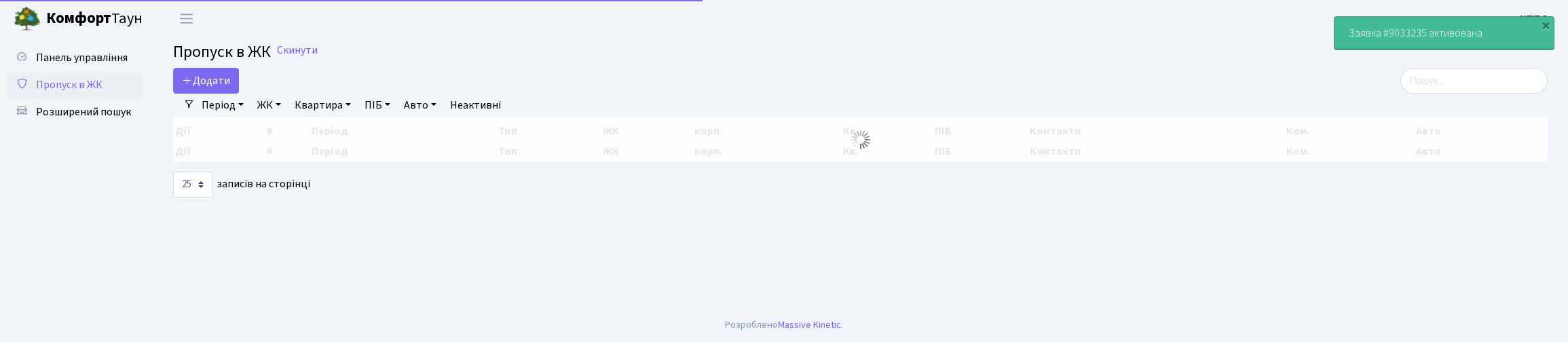
select select "25"
click at [1427, 78] on main "Admin Пропуск в ЖК Список Пропуск в ЖК Скинути Додати Фільтри Період 01.10.2025…" at bounding box center [860, 172] width 1415 height 271
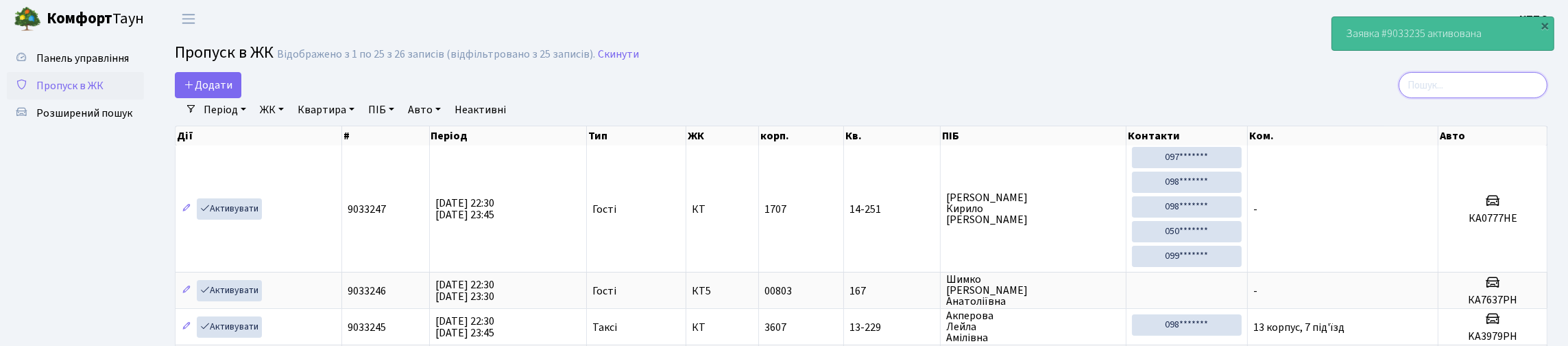
drag, startPoint x: 1422, startPoint y: 92, endPoint x: 1408, endPoint y: 94, distance: 14.1
click at [1421, 92] on input "search" at bounding box center [1472, 85] width 149 height 26
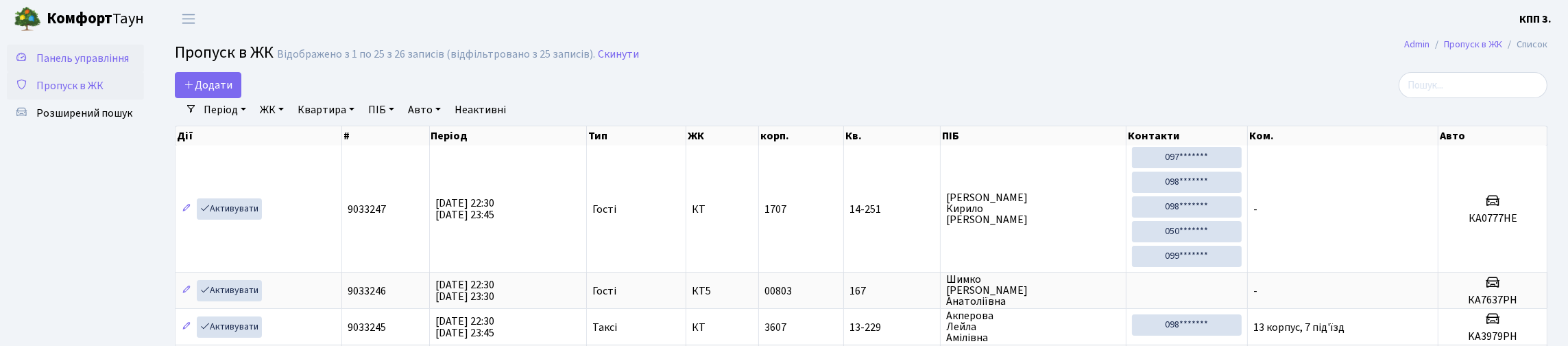
click at [65, 66] on span "Панель управління" at bounding box center [82, 58] width 93 height 15
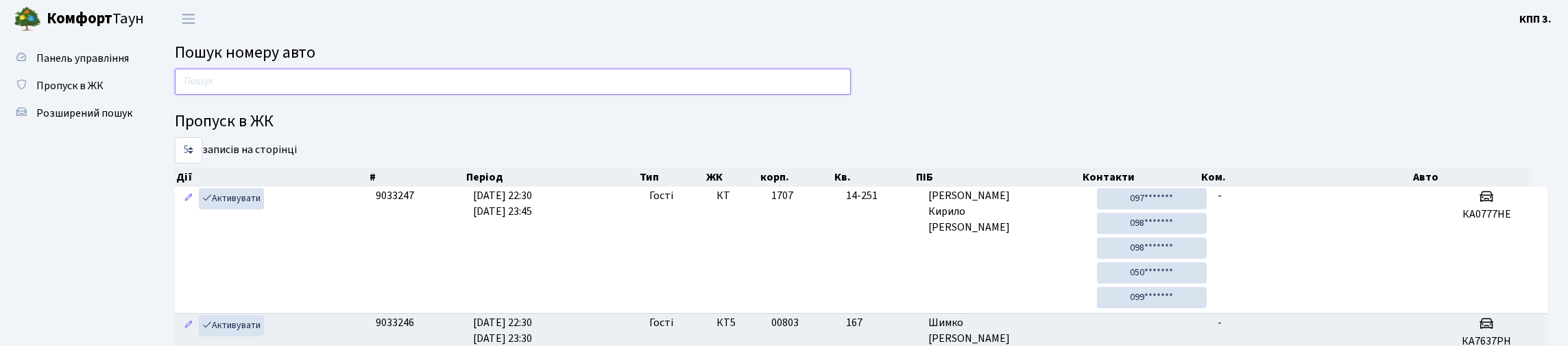
click at [347, 95] on input "text" at bounding box center [513, 82] width 676 height 26
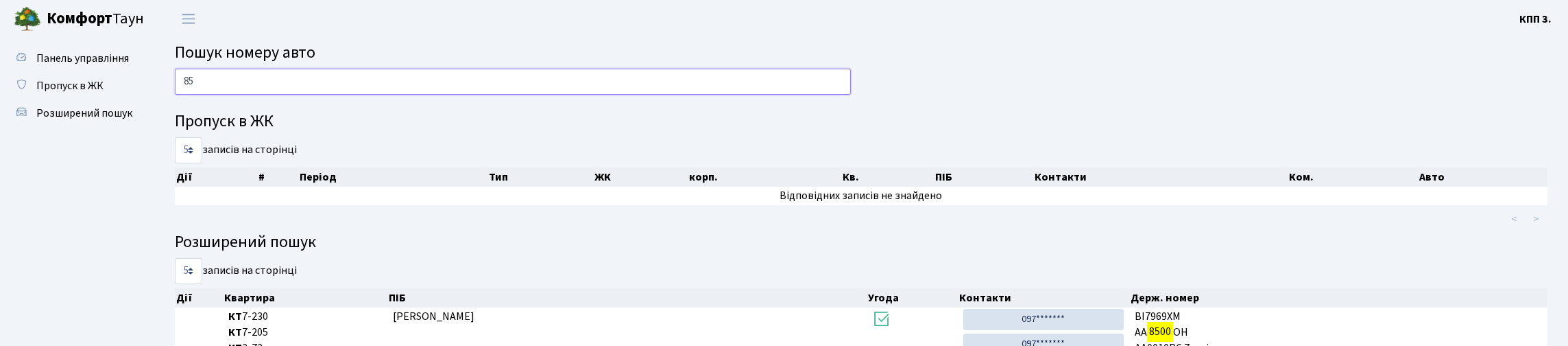
type input "8"
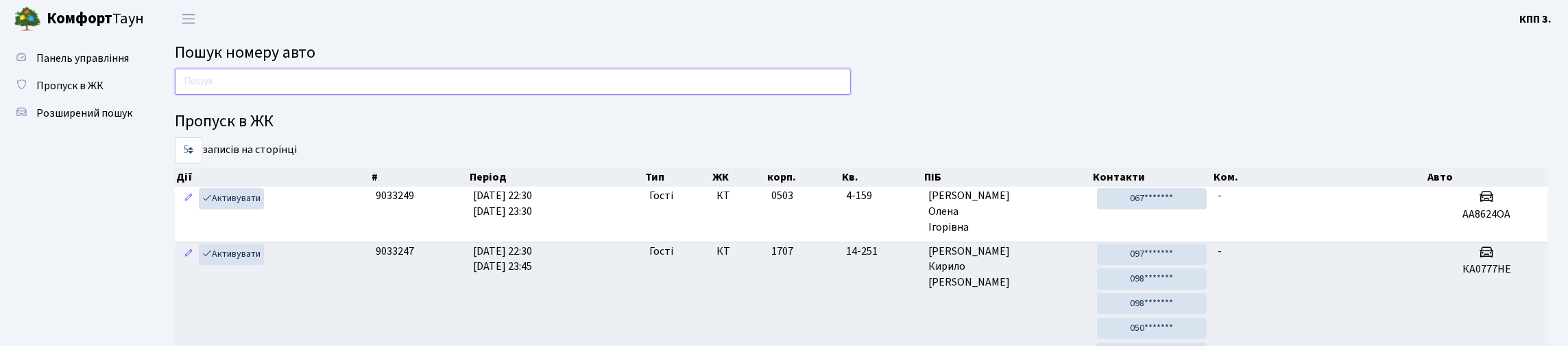
drag, startPoint x: 360, startPoint y: 89, endPoint x: 371, endPoint y: 88, distance: 11.0
click at [360, 88] on input "text" at bounding box center [513, 82] width 676 height 26
click at [665, 95] on input "text" at bounding box center [513, 82] width 676 height 26
click at [58, 121] on span "Розширений пошук" at bounding box center [84, 113] width 96 height 15
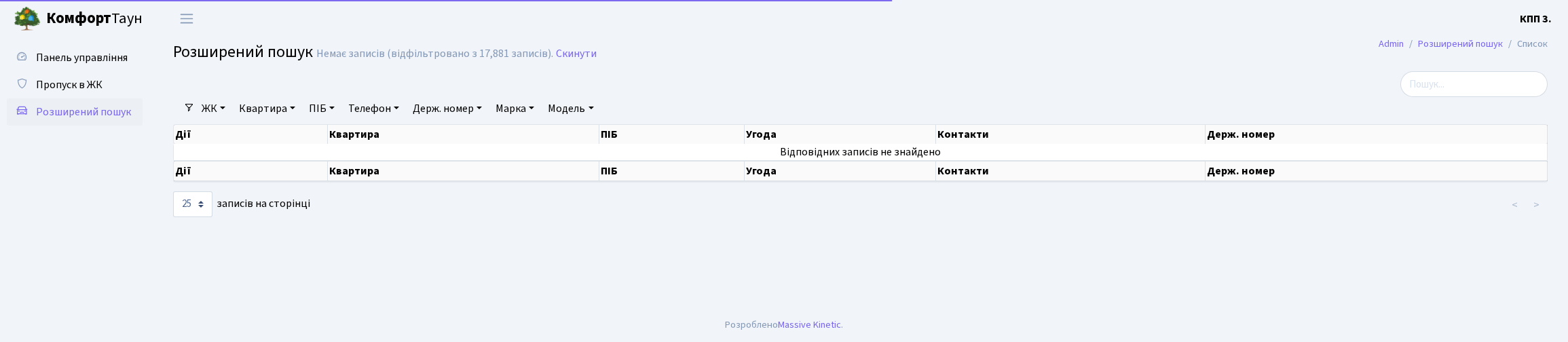
select select "25"
click at [295, 120] on link "Квартира" at bounding box center [267, 108] width 67 height 23
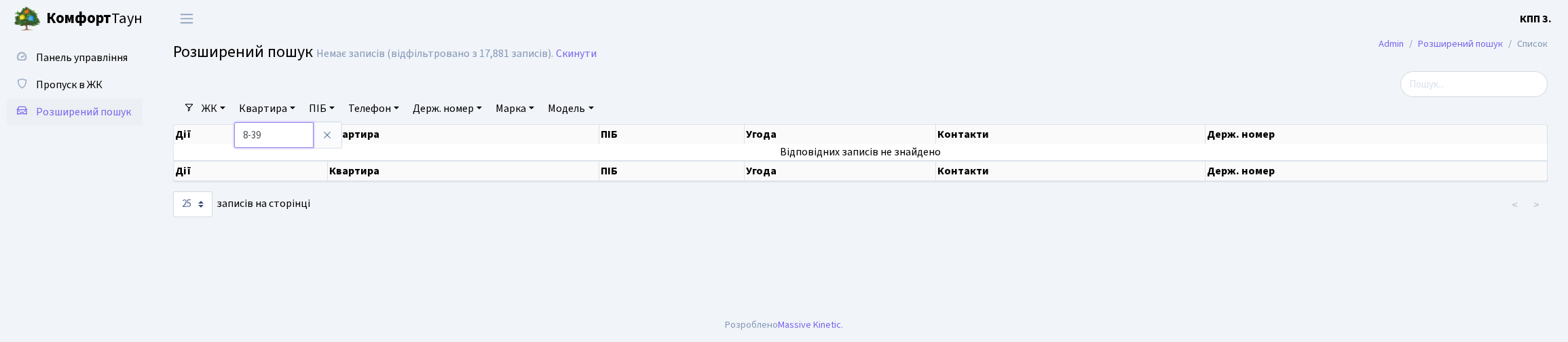
type input "8-39"
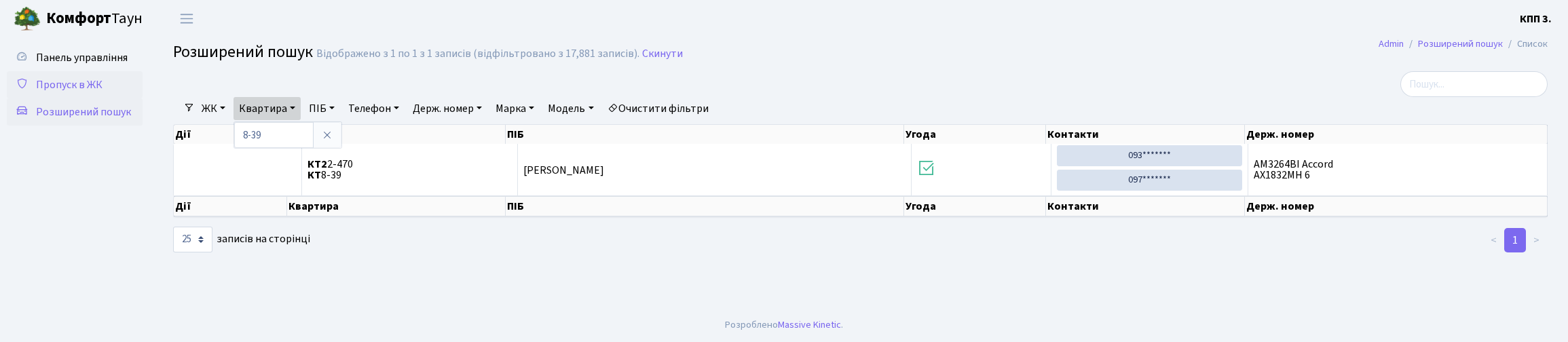
click at [95, 93] on span "Пропуск в ЖК" at bounding box center [69, 84] width 67 height 15
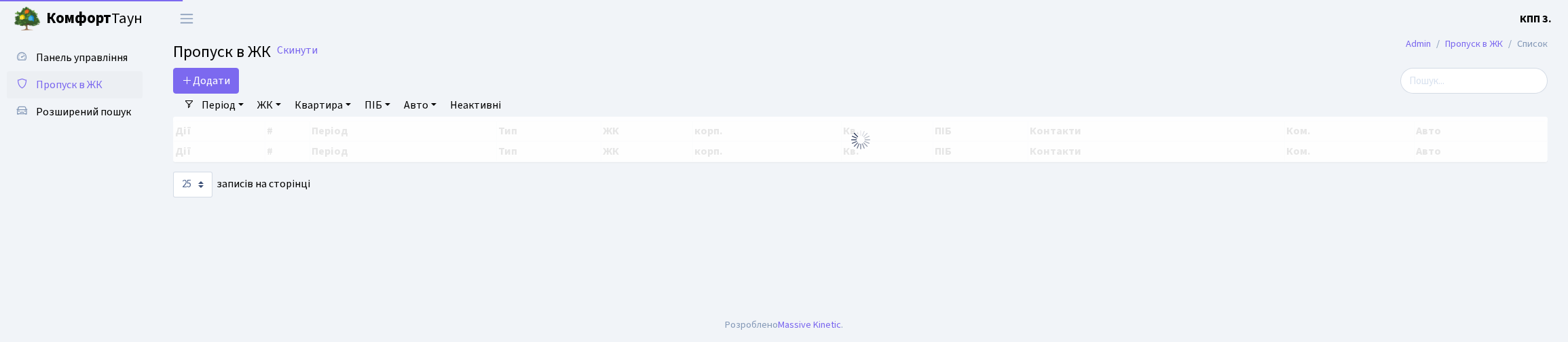
select select "25"
click at [81, 65] on span "Панель управління" at bounding box center [81, 57] width 92 height 15
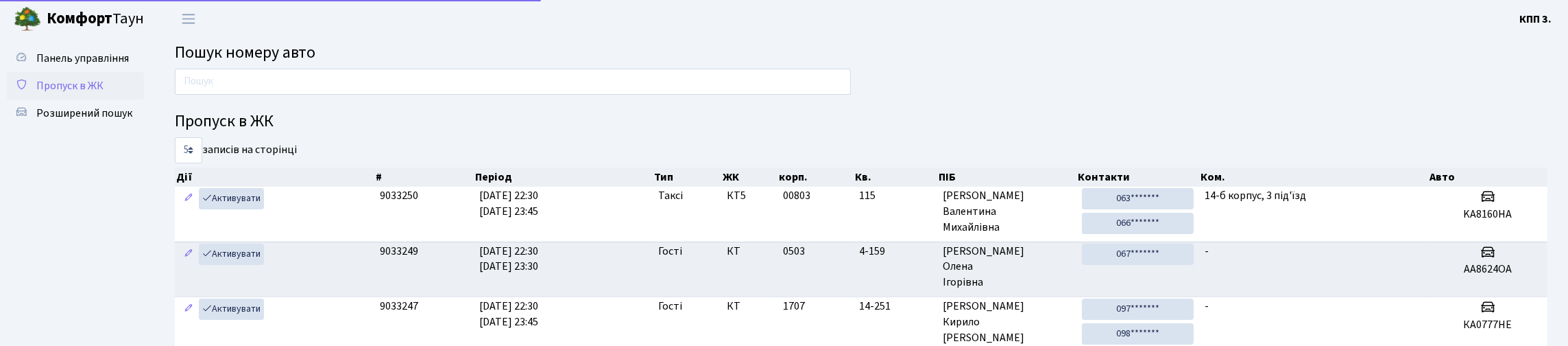
click at [49, 94] on span "Пропуск в ЖК" at bounding box center [69, 85] width 67 height 15
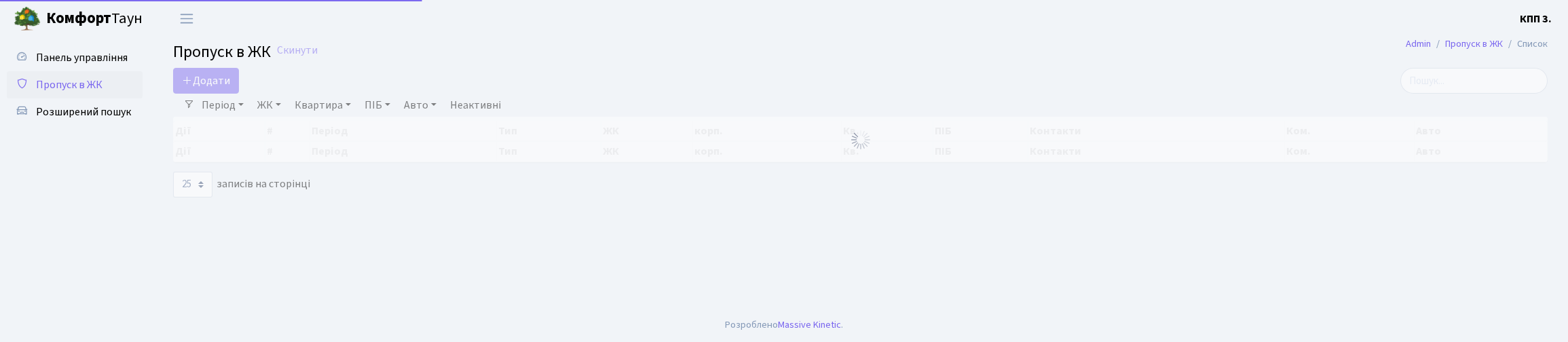
select select "25"
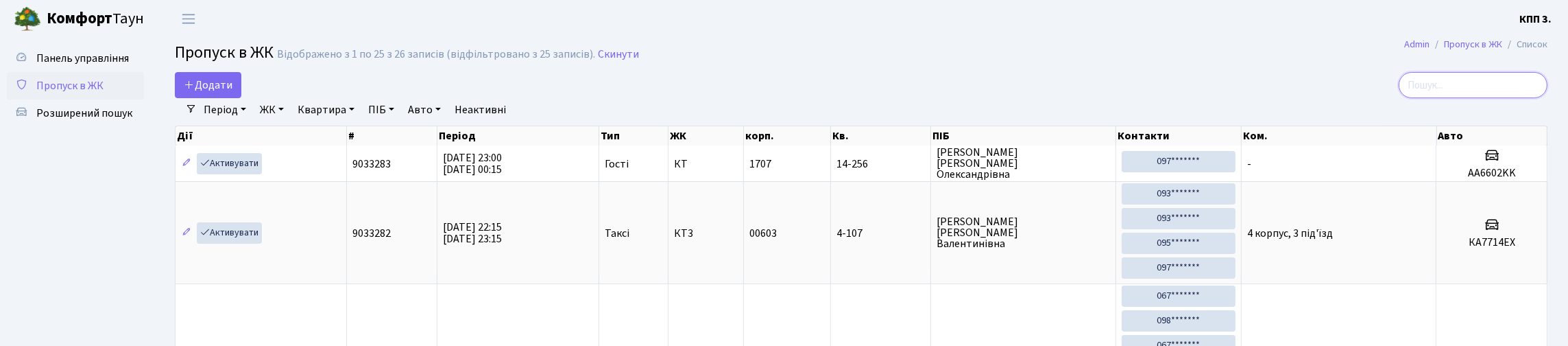
click at [1440, 93] on input "search" at bounding box center [1472, 85] width 149 height 26
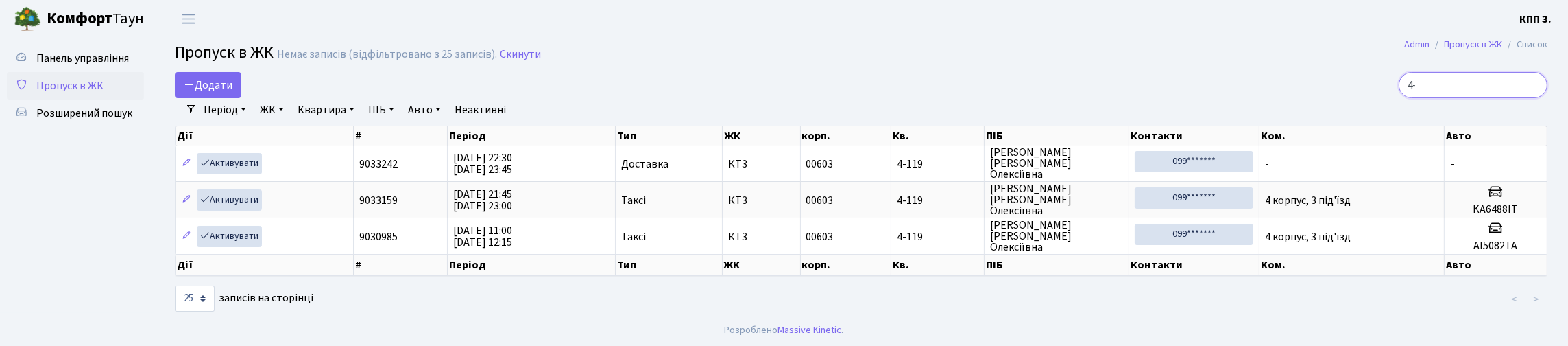
type input "4"
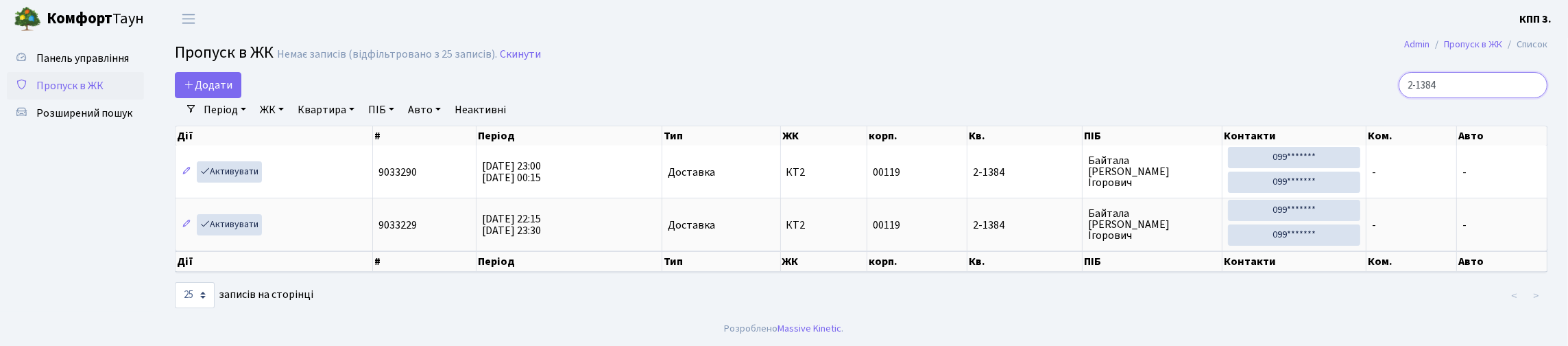
drag, startPoint x: 1439, startPoint y: 96, endPoint x: 1153, endPoint y: 98, distance: 286.0
click at [1153, 98] on div "2-1384" at bounding box center [1325, 85] width 443 height 26
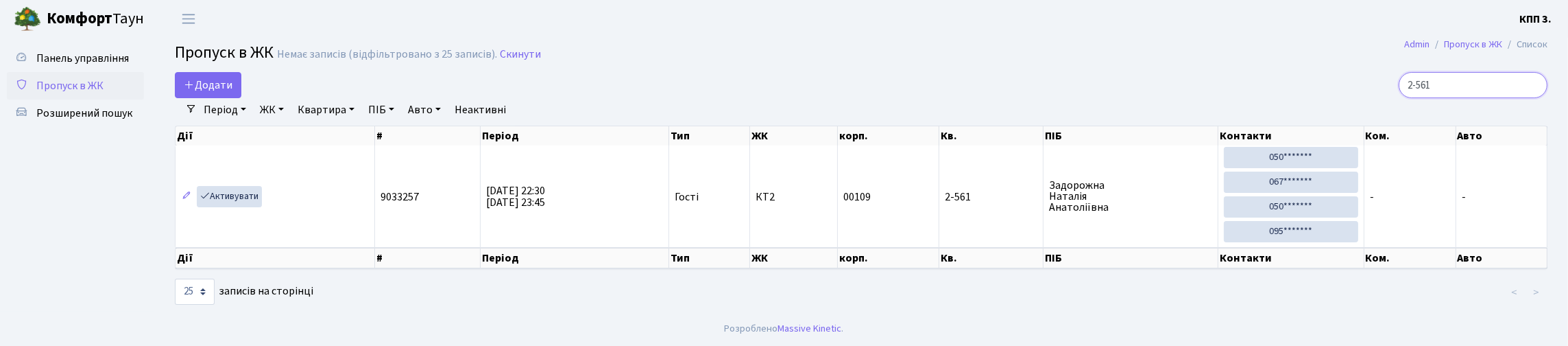
scroll to position [52, 0]
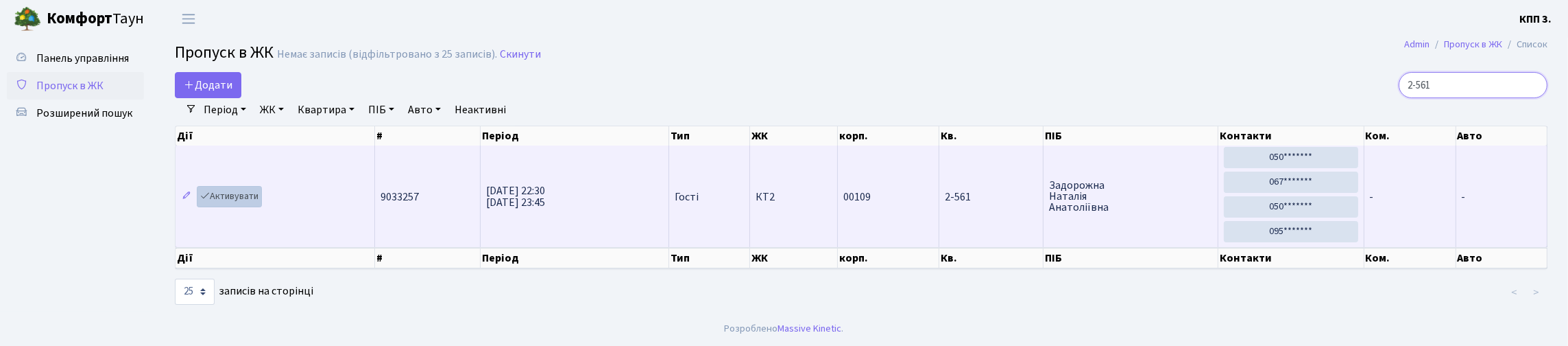
type input "2-561"
click at [262, 186] on link "Активувати" at bounding box center [229, 196] width 65 height 21
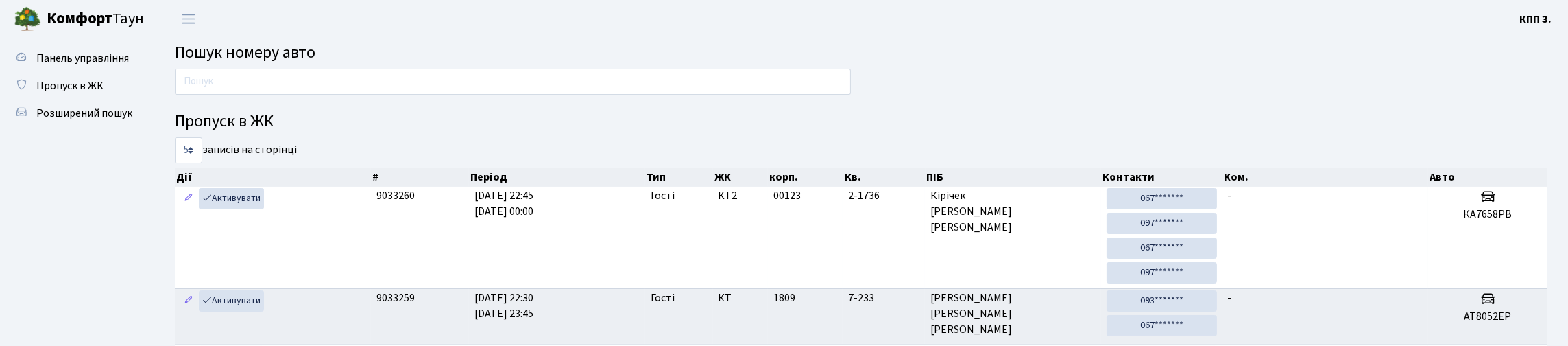
click at [479, 88] on input "text" at bounding box center [513, 82] width 676 height 26
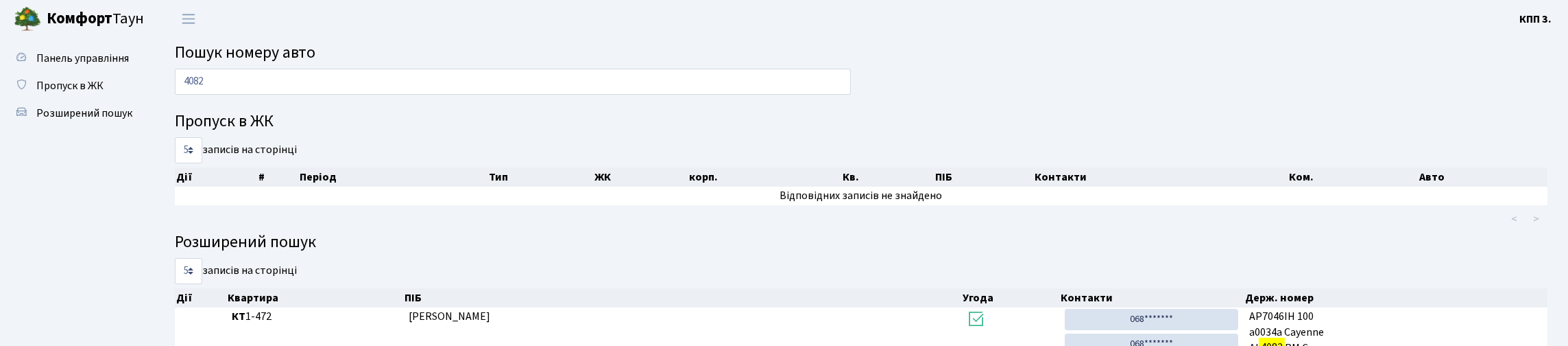
click at [197, 95] on input "4082" at bounding box center [513, 82] width 676 height 26
click at [191, 95] on input "4082" at bounding box center [513, 82] width 676 height 26
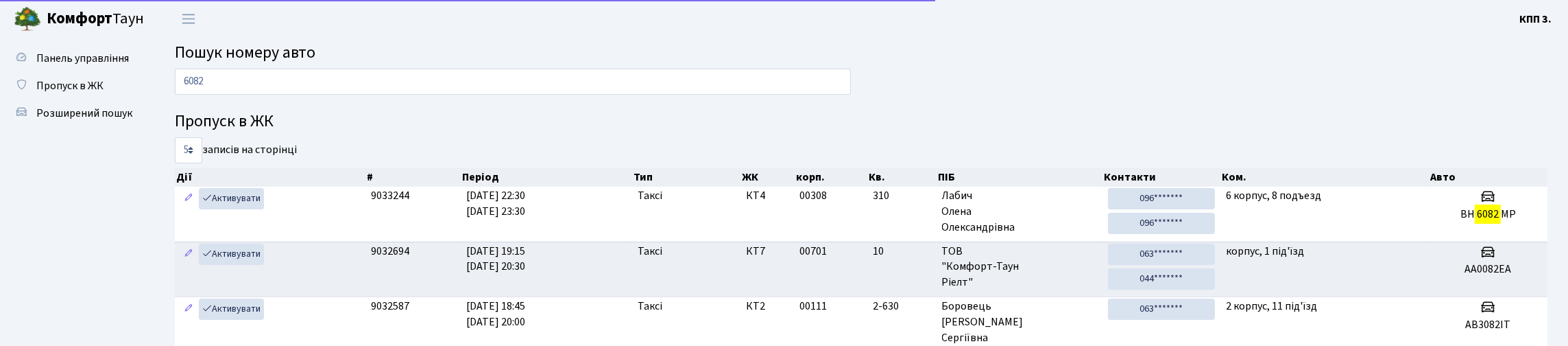
type input "6082"
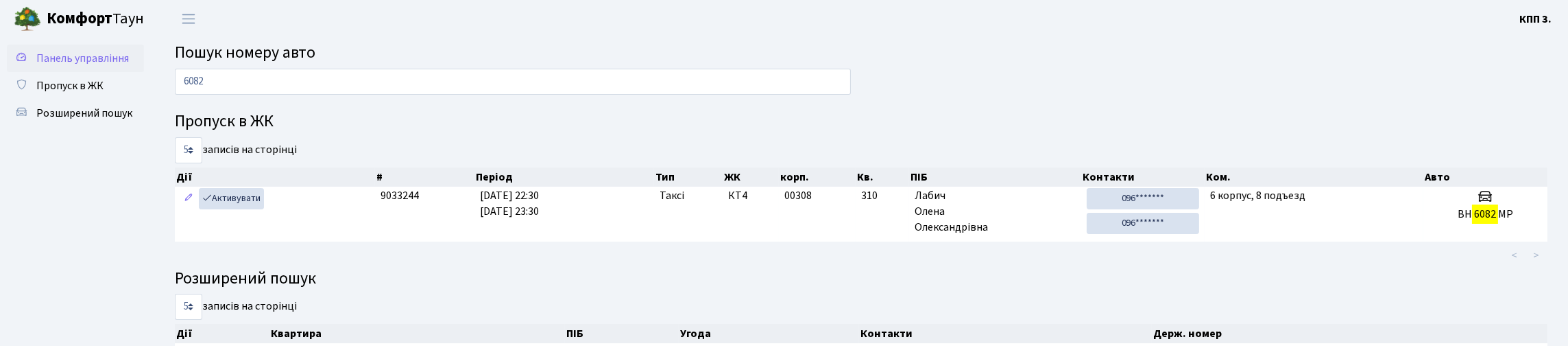
click at [58, 66] on span "Панель управління" at bounding box center [82, 58] width 93 height 15
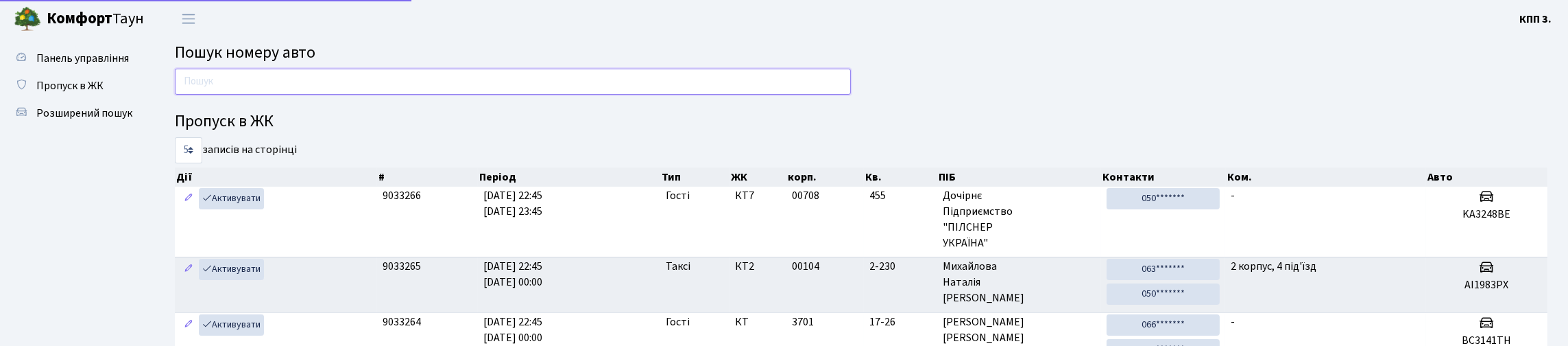
click at [285, 95] on input "text" at bounding box center [513, 82] width 676 height 26
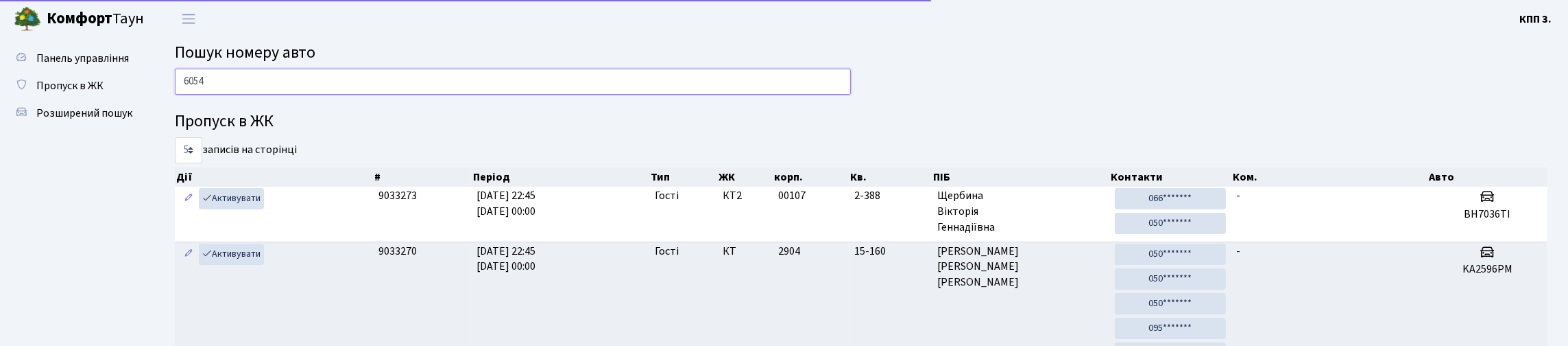
type input "6054"
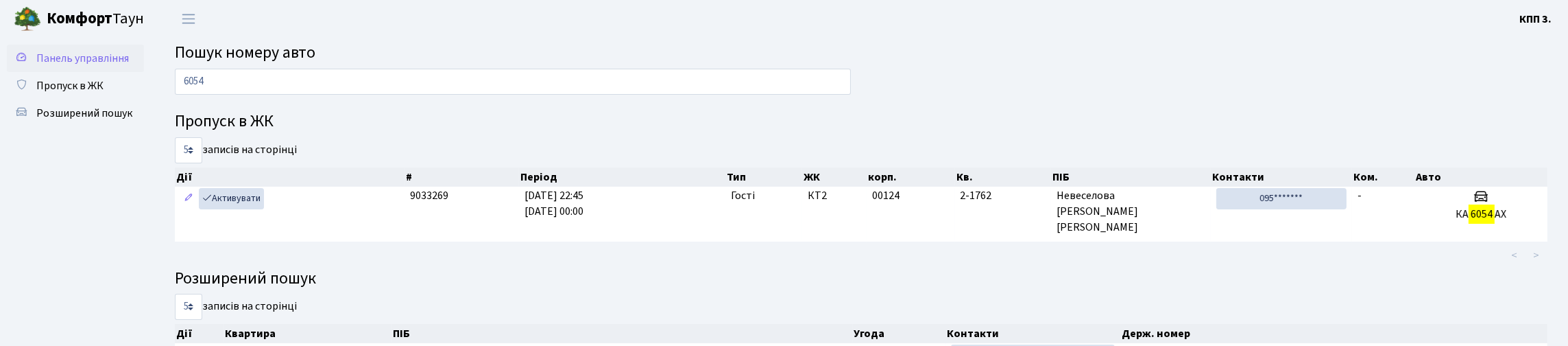
click at [67, 65] on span "Панель управління" at bounding box center [82, 58] width 93 height 15
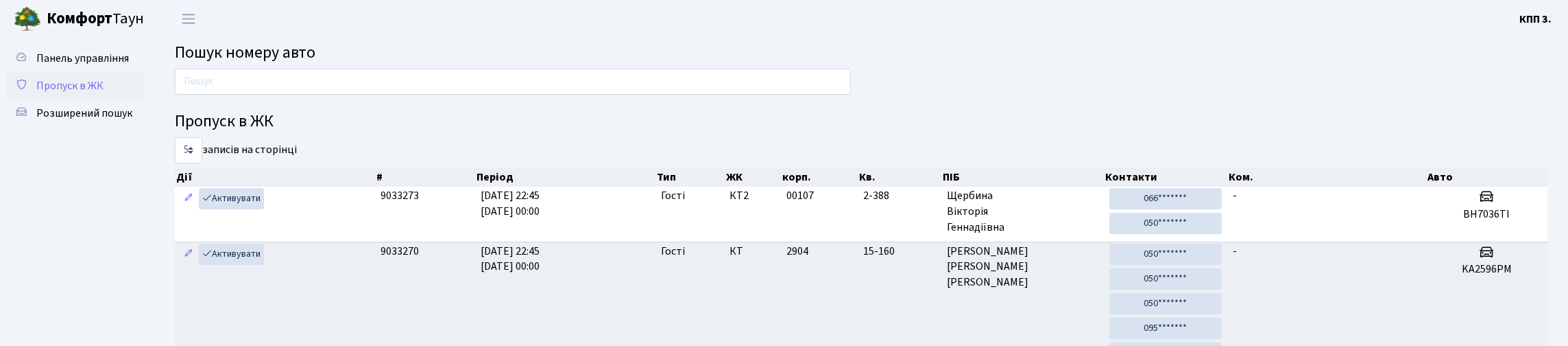
click at [97, 94] on span "Пропуск в ЖК" at bounding box center [69, 85] width 67 height 15
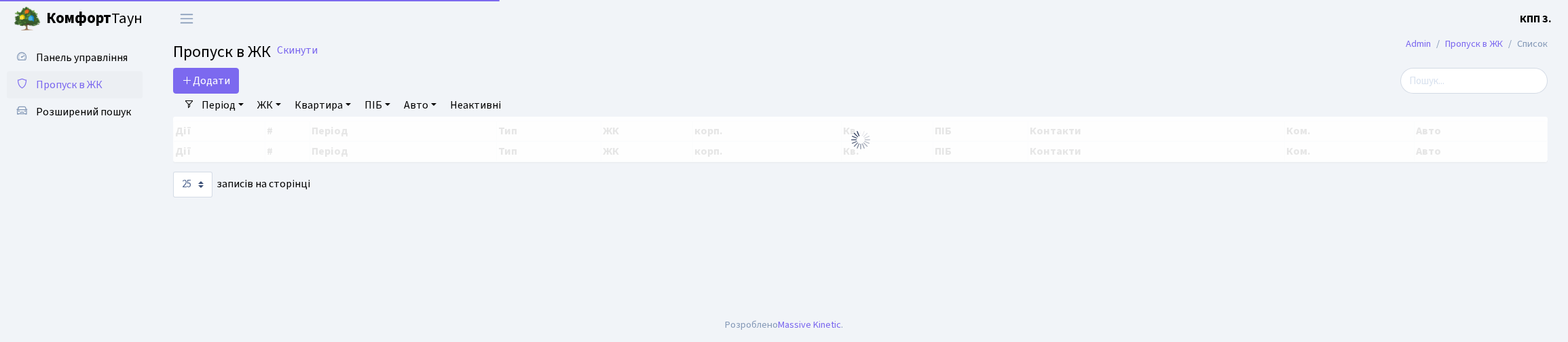
select select "25"
click at [1444, 94] on input "search" at bounding box center [1474, 81] width 147 height 26
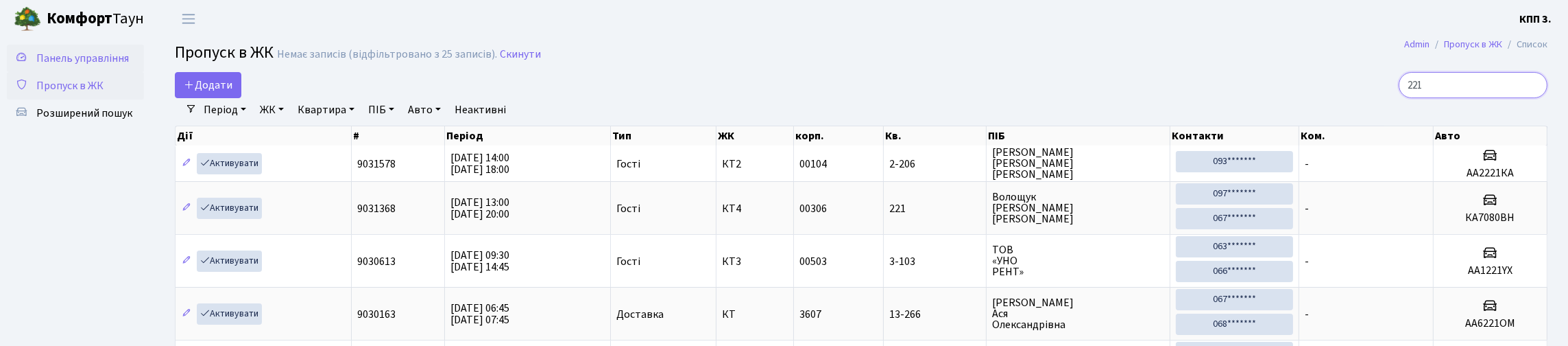
type input "221"
click at [44, 65] on span "Панель управління" at bounding box center [82, 58] width 93 height 15
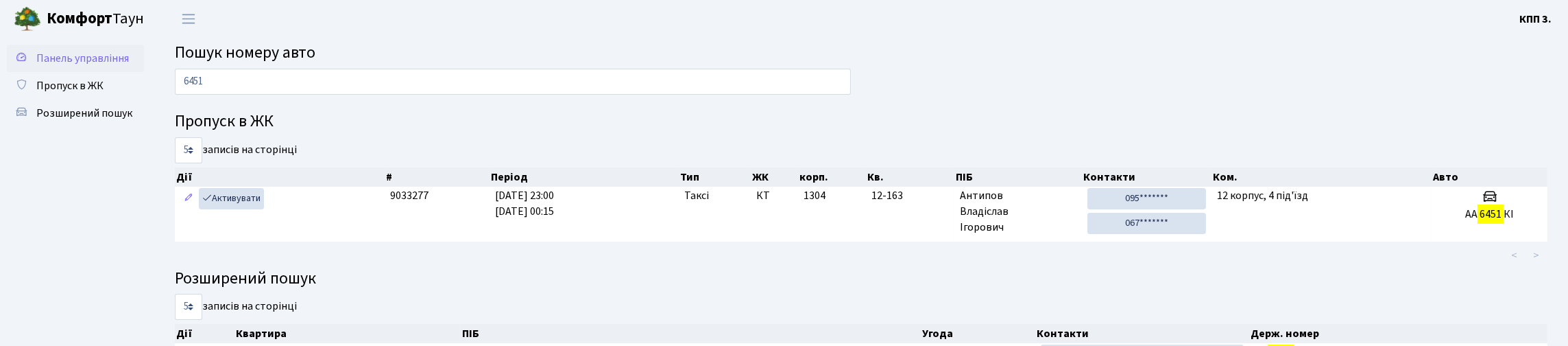
type input "6451"
click at [47, 66] on span "Панель управління" at bounding box center [82, 58] width 93 height 15
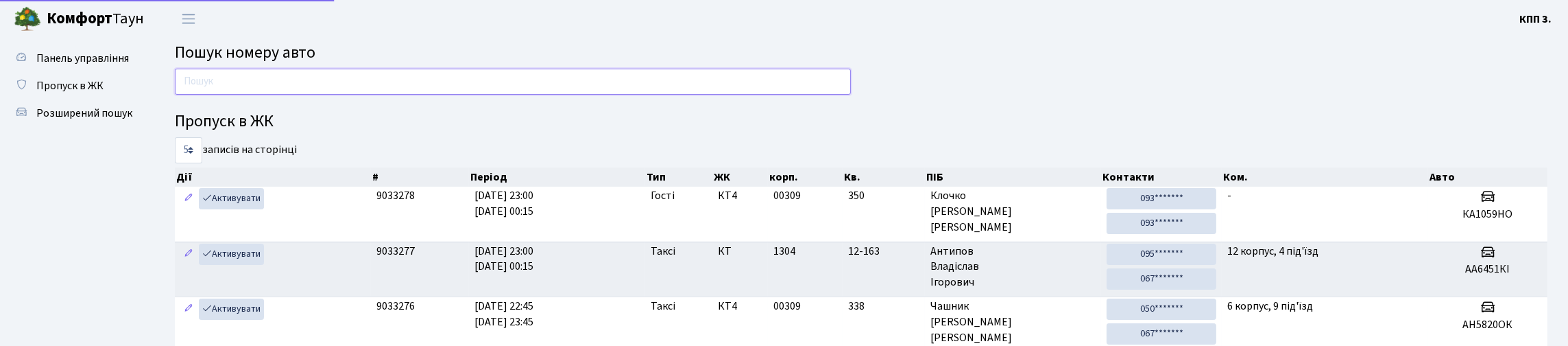
drag, startPoint x: 0, startPoint y: 0, endPoint x: 203, endPoint y: 101, distance: 226.7
click at [203, 95] on input "text" at bounding box center [513, 82] width 676 height 26
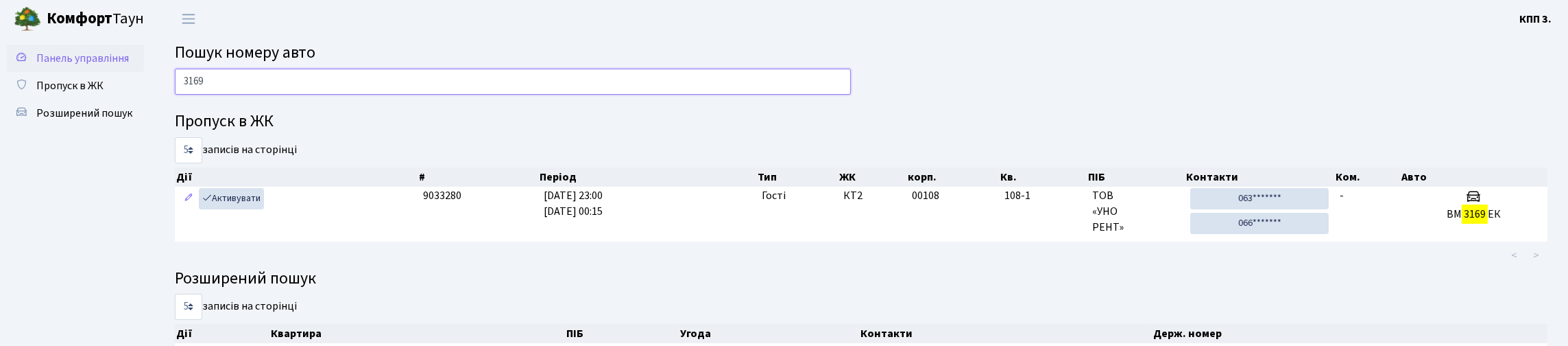
type input "3169"
click at [64, 66] on span "Панель управління" at bounding box center [82, 58] width 93 height 15
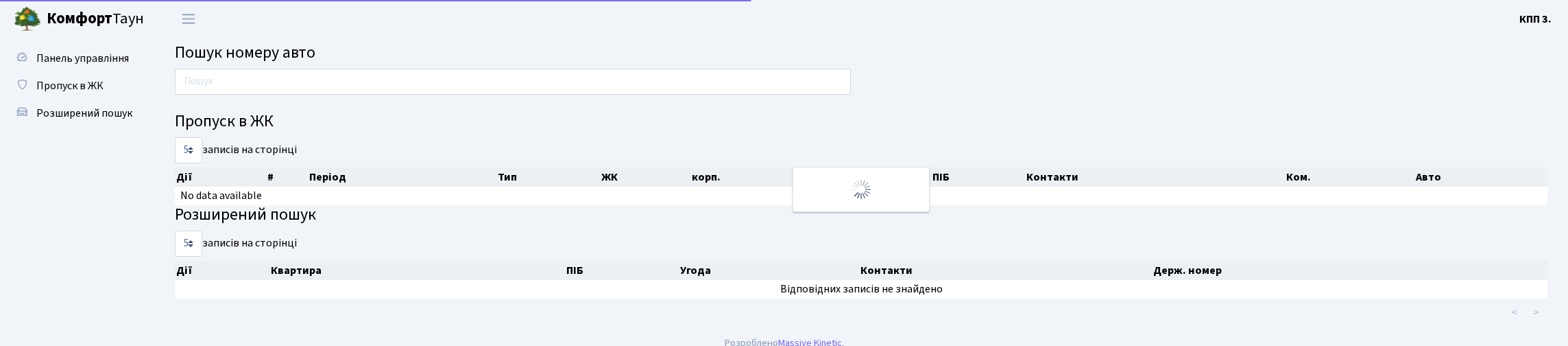
click at [304, 95] on input "text" at bounding box center [513, 82] width 676 height 26
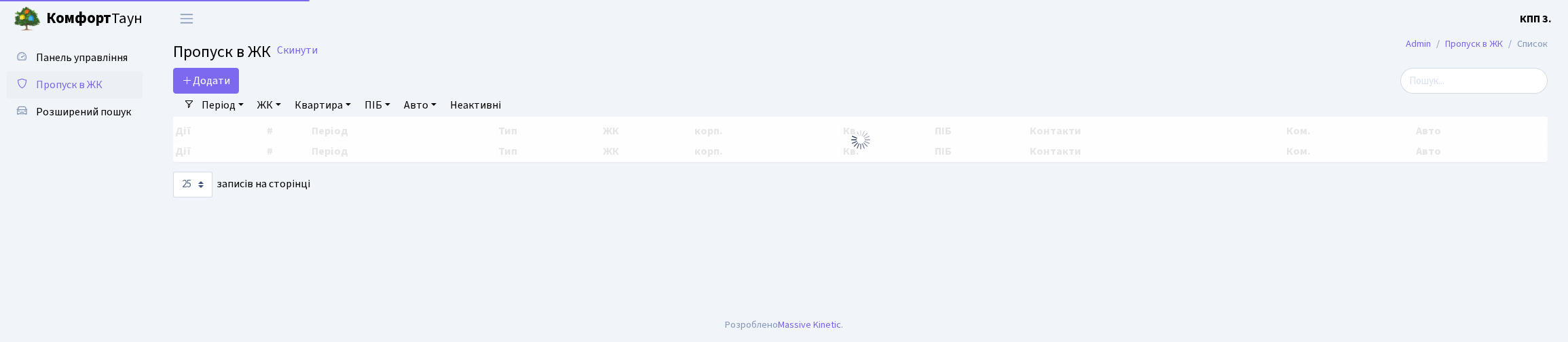
select select "25"
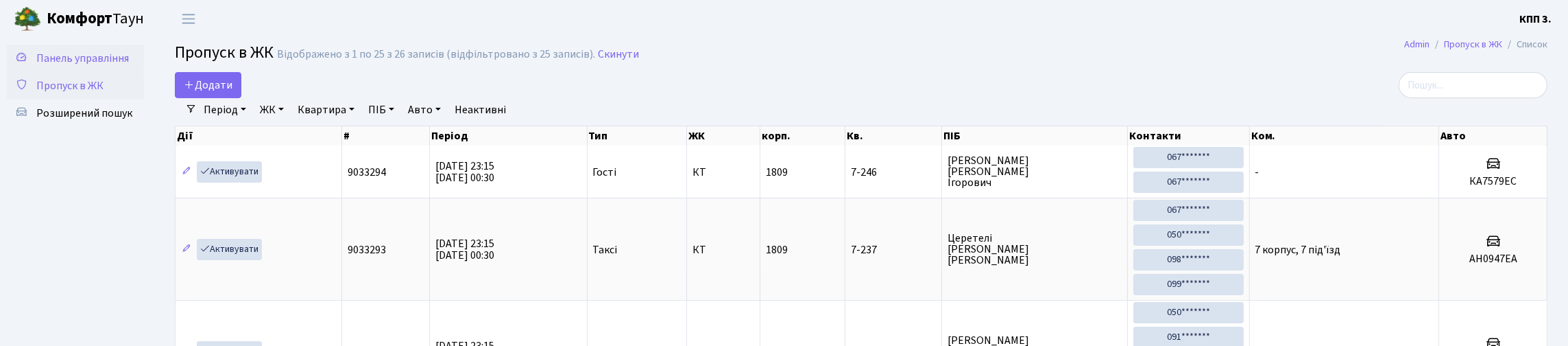
click at [61, 45] on link "Панель управління" at bounding box center [76, 58] width 137 height 28
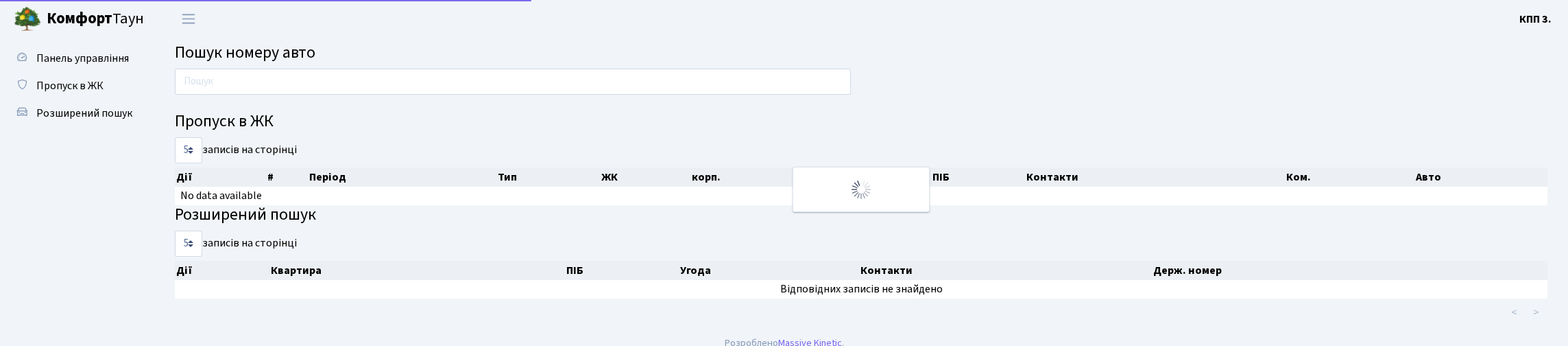
click at [229, 93] on input "text" at bounding box center [513, 82] width 676 height 26
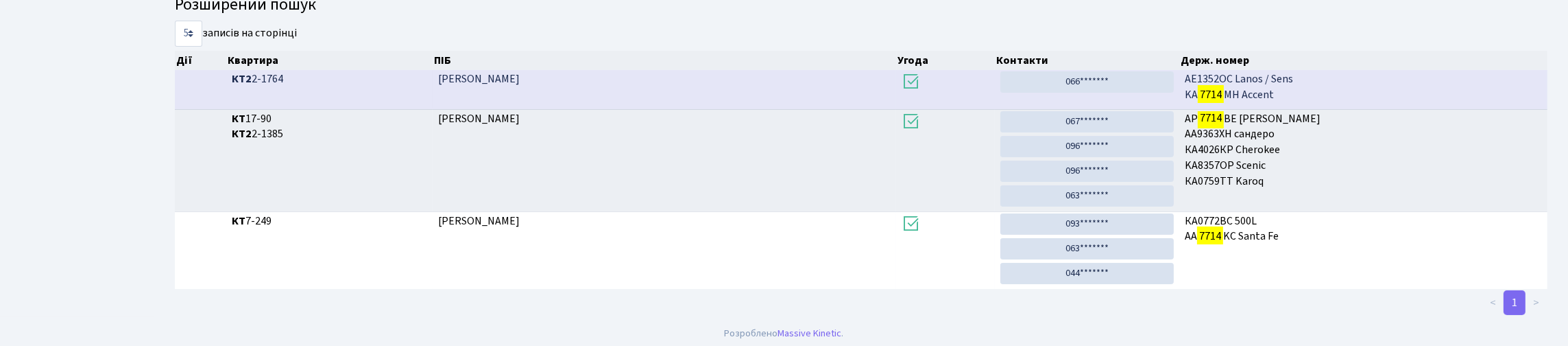
scroll to position [45, 0]
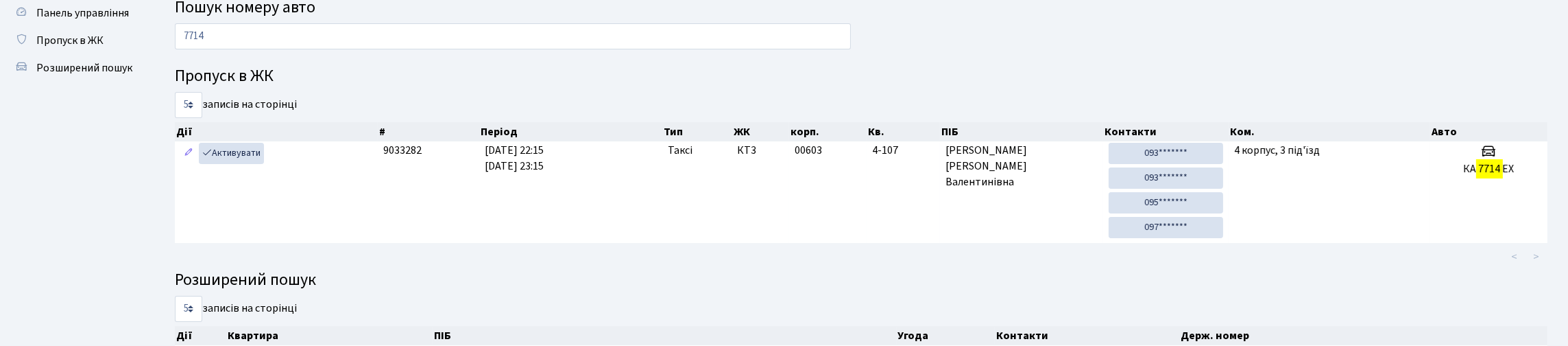
click at [359, 49] on input "7714" at bounding box center [513, 36] width 676 height 26
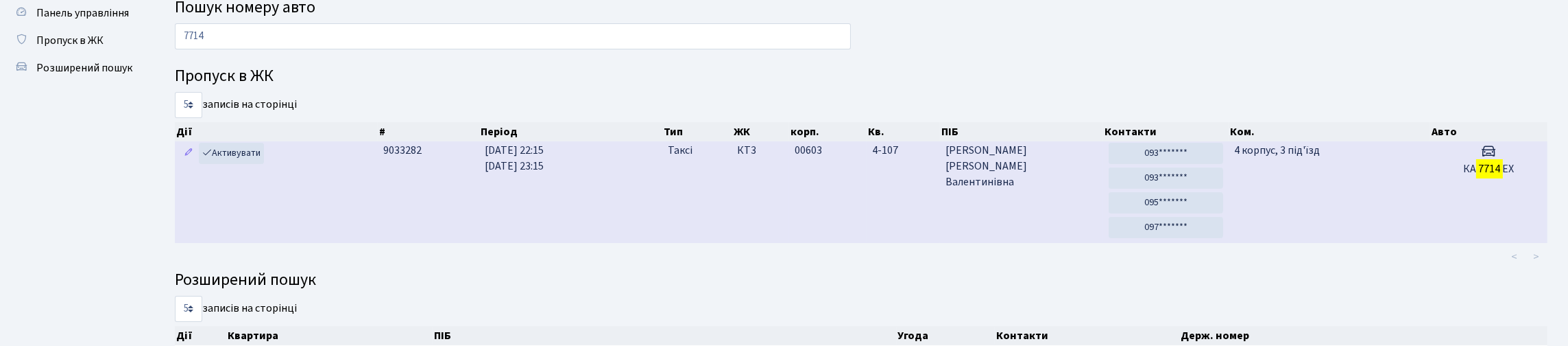
type input "7714"
click at [799, 243] on td "00603" at bounding box center [827, 191] width 77 height 101
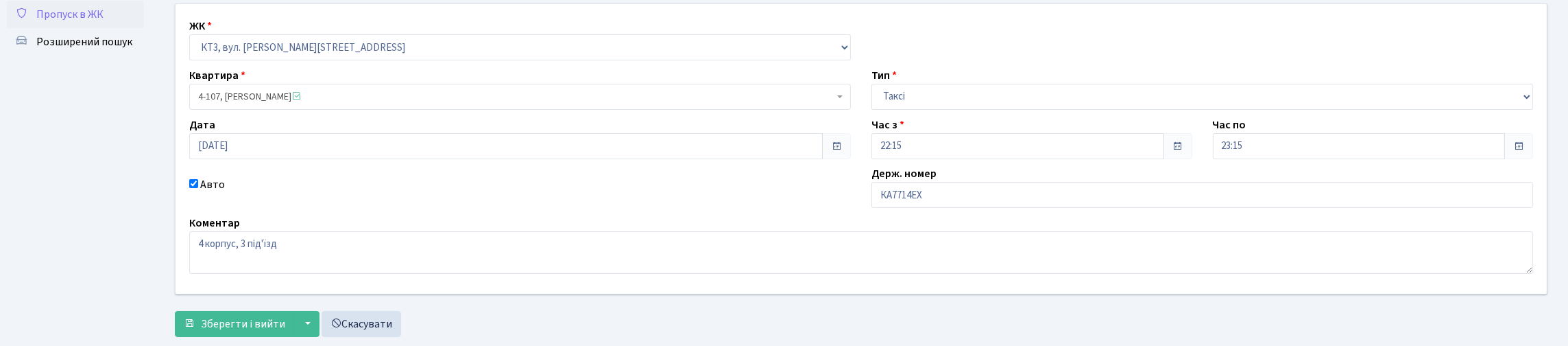
scroll to position [198, 0]
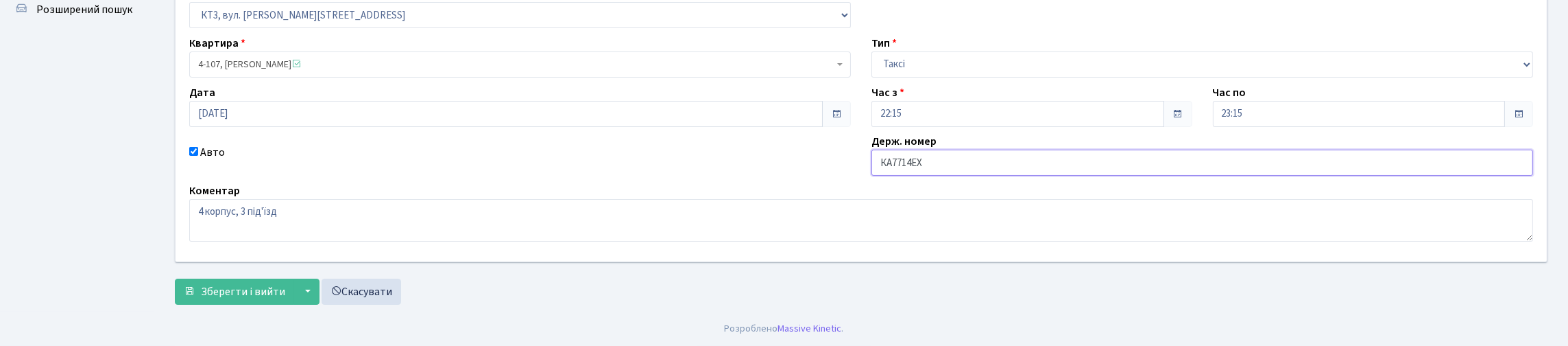
click at [928, 150] on input "КА7714ЕХ" at bounding box center [1202, 162] width 661 height 26
type input "КА7714ІХ"
click at [251, 291] on span "Зберегти і вийти" at bounding box center [243, 291] width 84 height 15
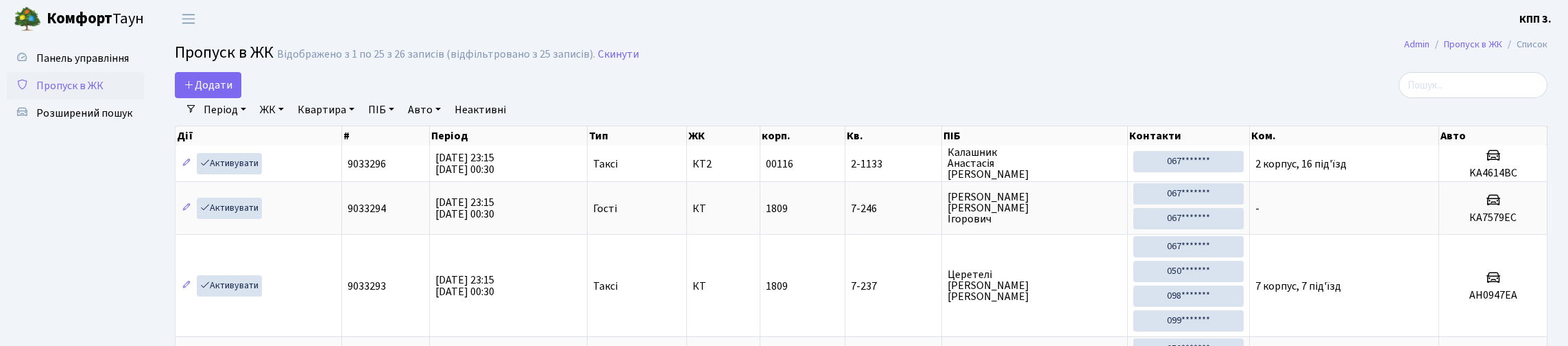
select select "25"
click at [1408, 89] on input "search" at bounding box center [1472, 85] width 149 height 26
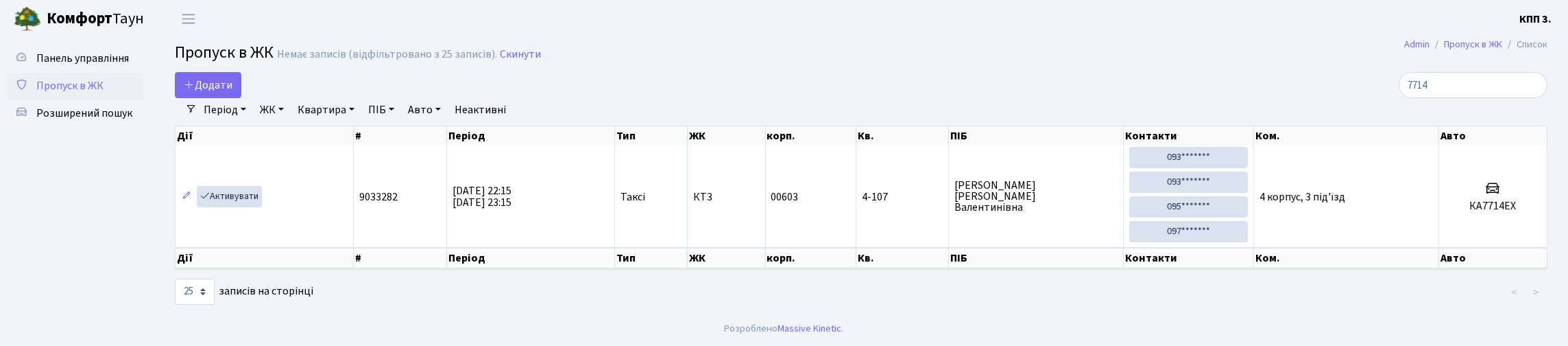
type input "7714"
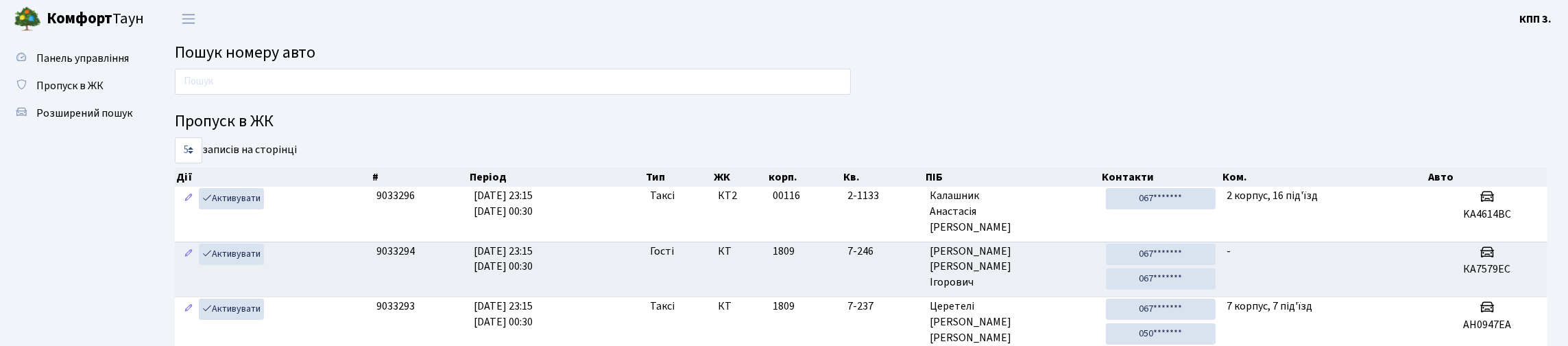
click at [591, 84] on input "text" at bounding box center [513, 82] width 676 height 26
click at [620, 95] on input "text" at bounding box center [513, 82] width 676 height 26
click at [304, 78] on input "text" at bounding box center [513, 82] width 676 height 26
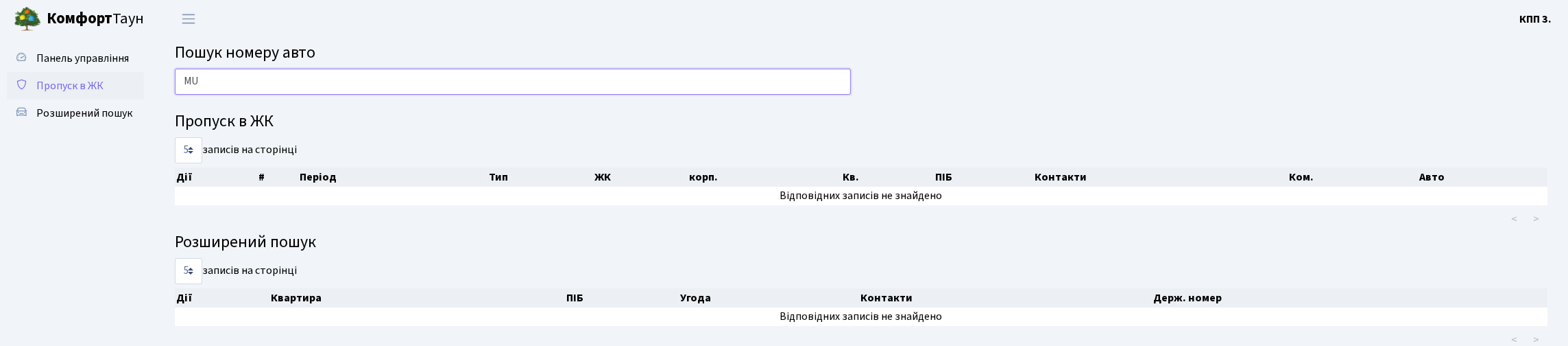
type input "MU"
click at [84, 94] on span "Пропуск в ЖК" at bounding box center [69, 85] width 67 height 15
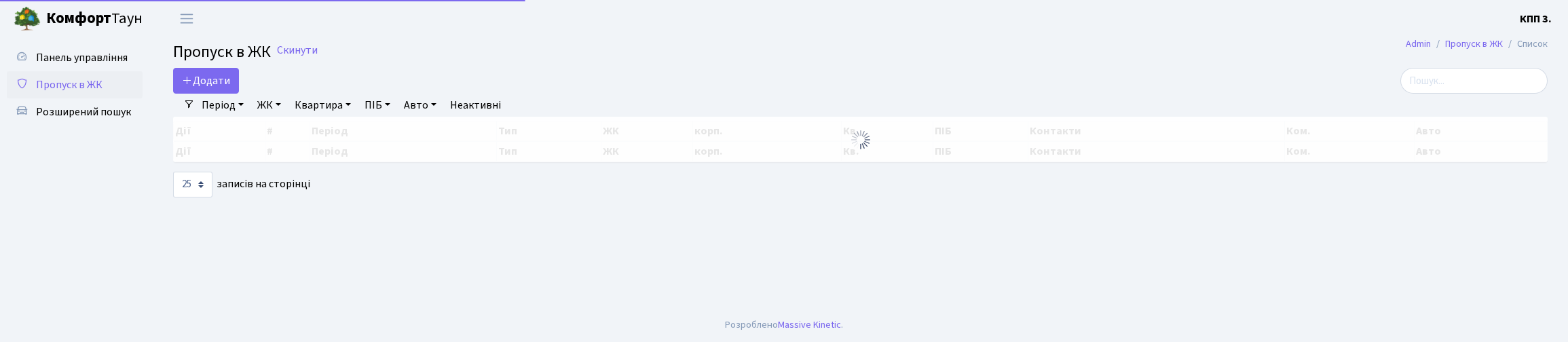
select select "25"
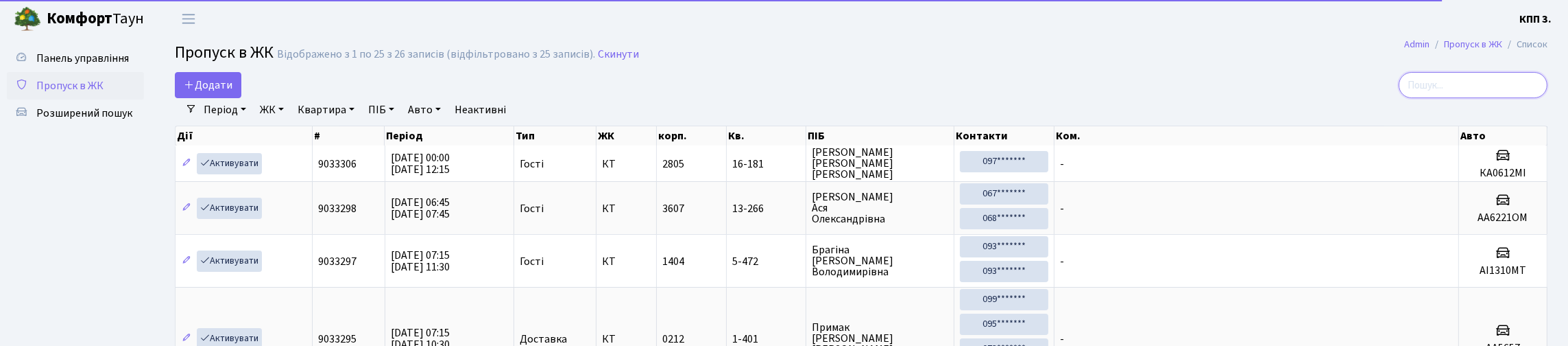
click at [1469, 86] on input "search" at bounding box center [1472, 85] width 149 height 26
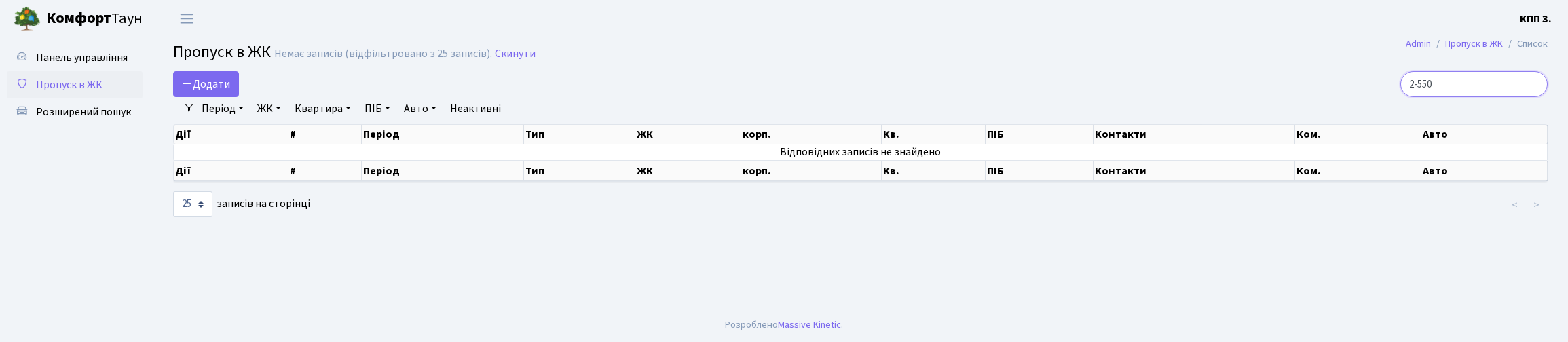
type input "2-550"
click at [249, 120] on link "Період" at bounding box center [222, 108] width 53 height 23
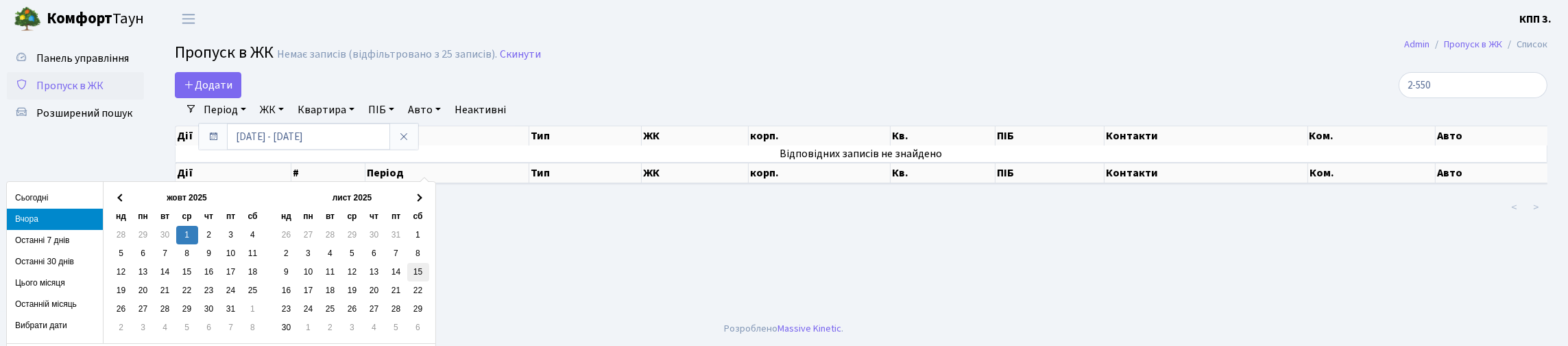
scroll to position [31, 0]
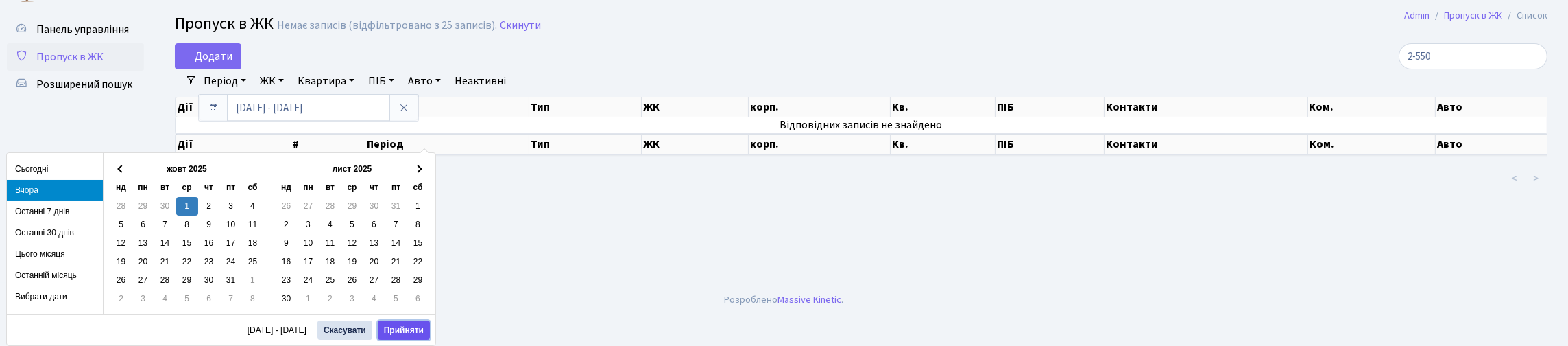
click at [397, 325] on button "Прийняти" at bounding box center [404, 330] width 52 height 19
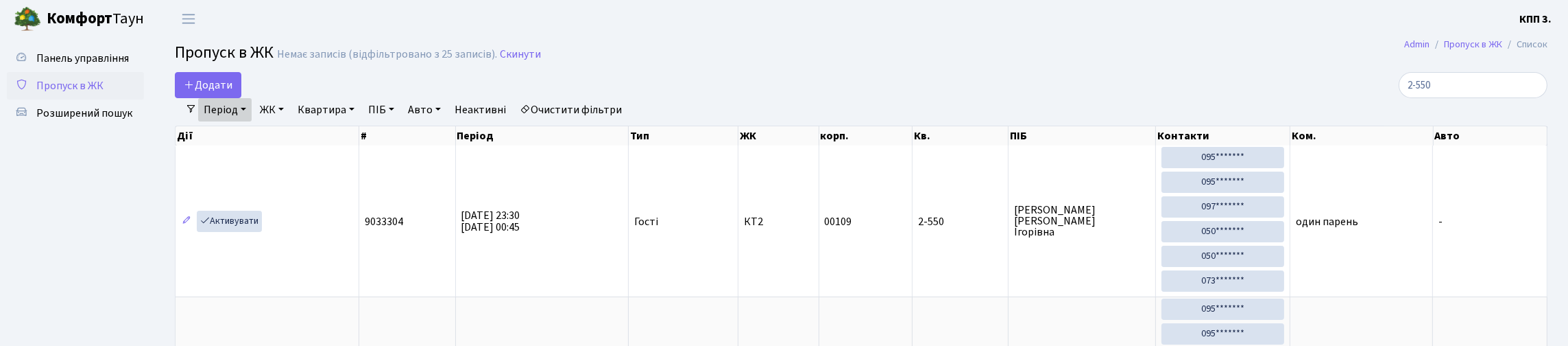
click at [64, 94] on span "Пропуск в ЖК" at bounding box center [69, 85] width 67 height 15
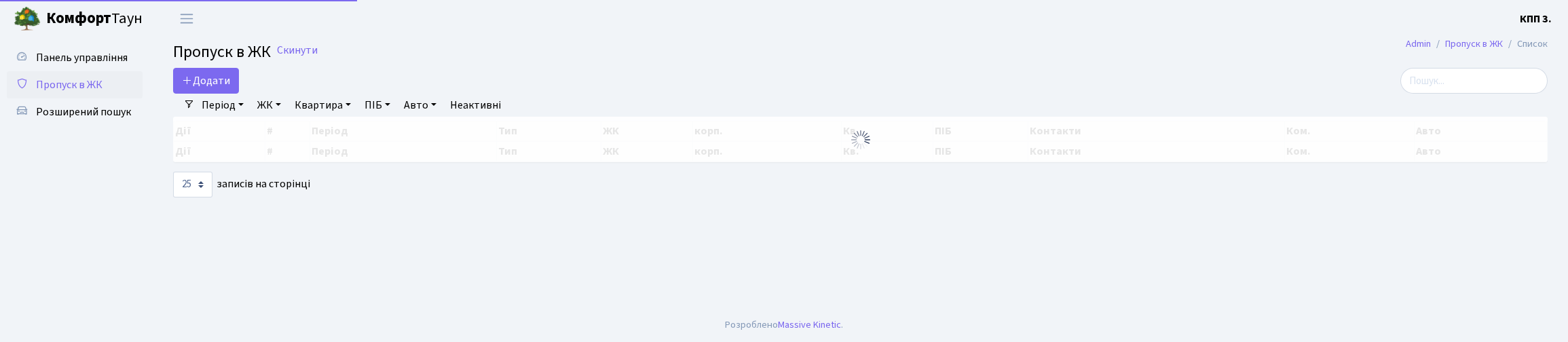
select select "25"
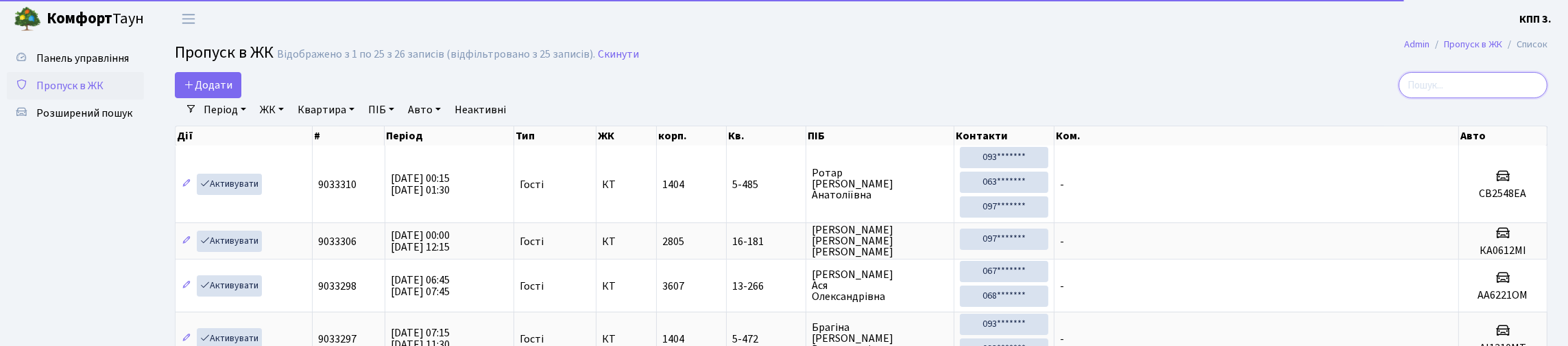
click at [1451, 94] on input "search" at bounding box center [1472, 85] width 149 height 26
